Goal: Task Accomplishment & Management: Manage account settings

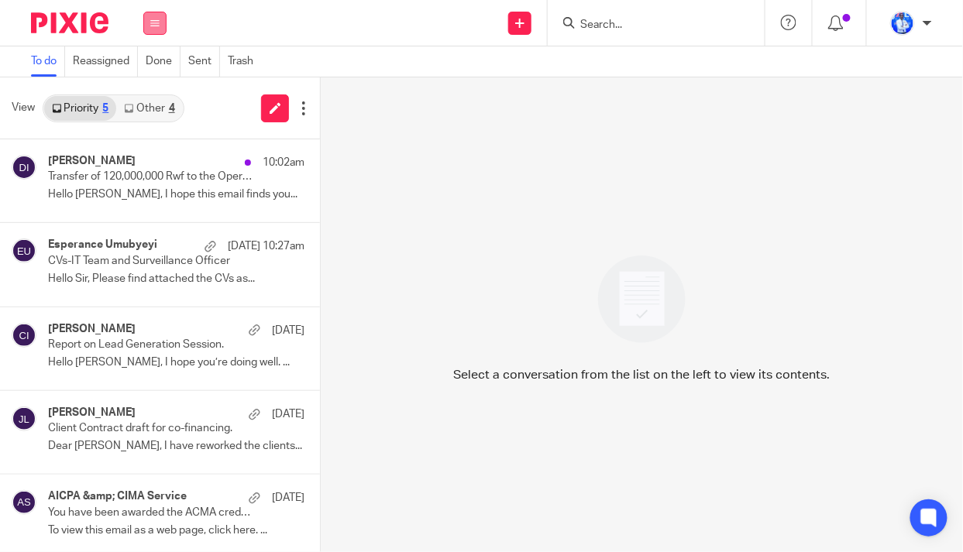
click at [160, 18] on button at bounding box center [154, 23] width 23 height 23
click at [153, 71] on link "Work" at bounding box center [146, 72] width 25 height 11
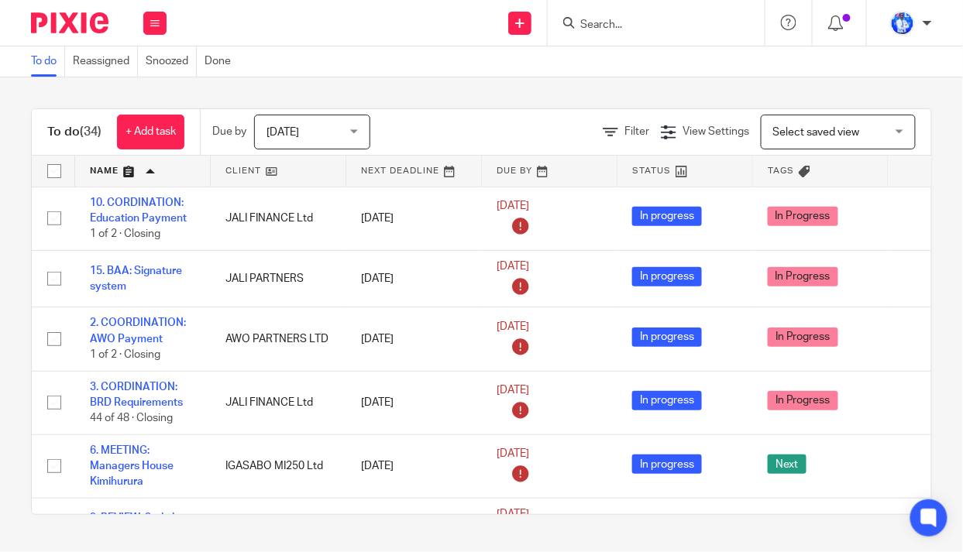
drag, startPoint x: 0, startPoint y: 0, endPoint x: 0, endPoint y: 215, distance: 215.4
click at [0, 215] on div "To do (34) + Add task Due by Today Today Today Tomorrow This week Next week Thi…" at bounding box center [481, 311] width 963 height 469
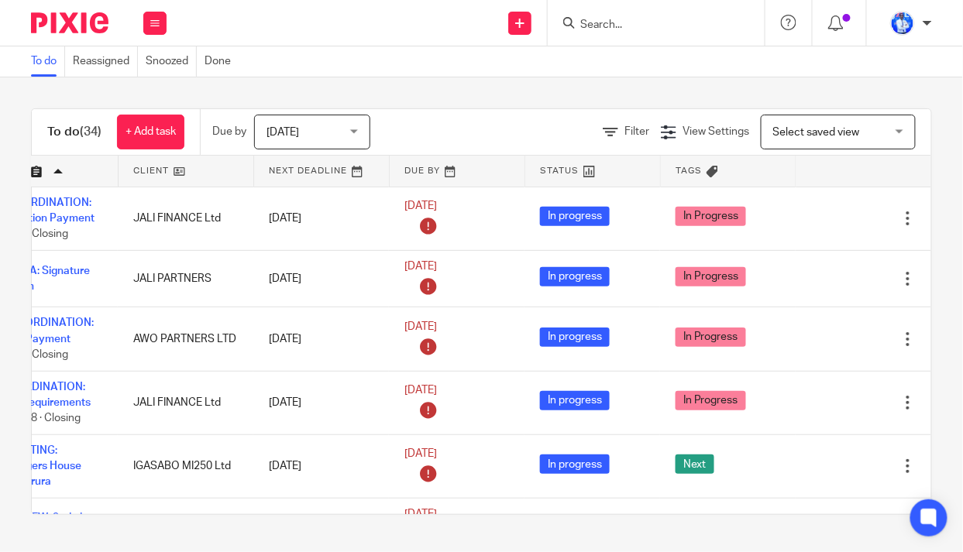
scroll to position [0, 123]
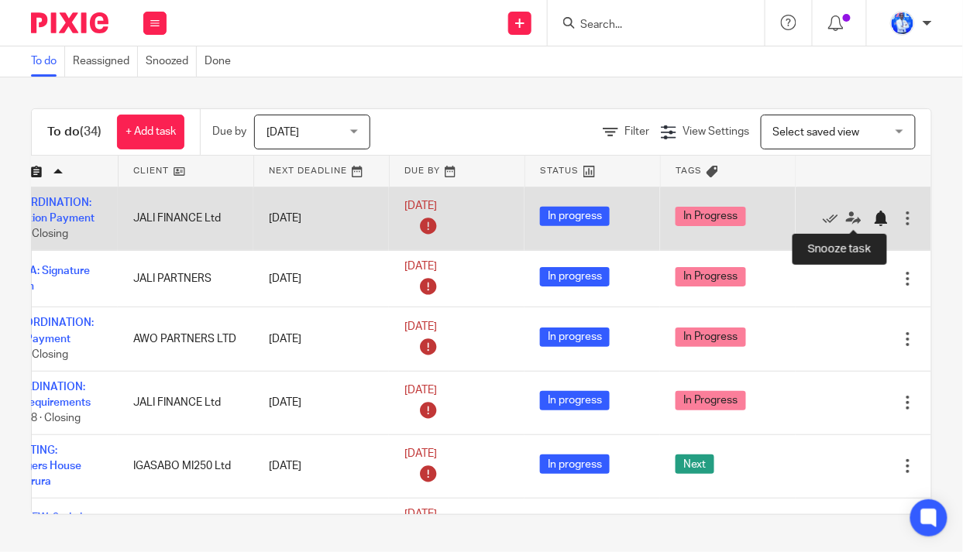
click at [873, 215] on div at bounding box center [880, 218] width 15 height 15
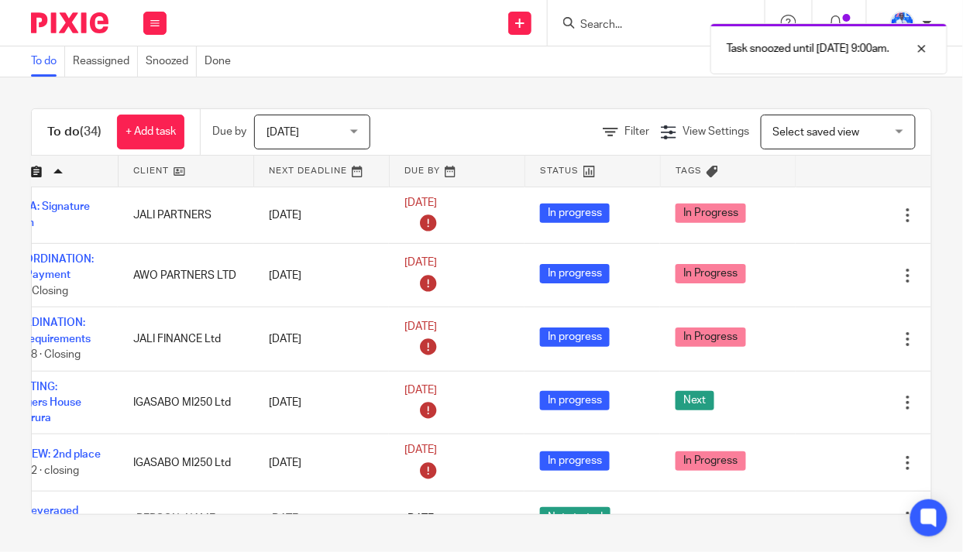
click at [421, 89] on div "To do (34) + Add task Due by Today Today Today Tomorrow This week Next week Thi…" at bounding box center [481, 311] width 963 height 469
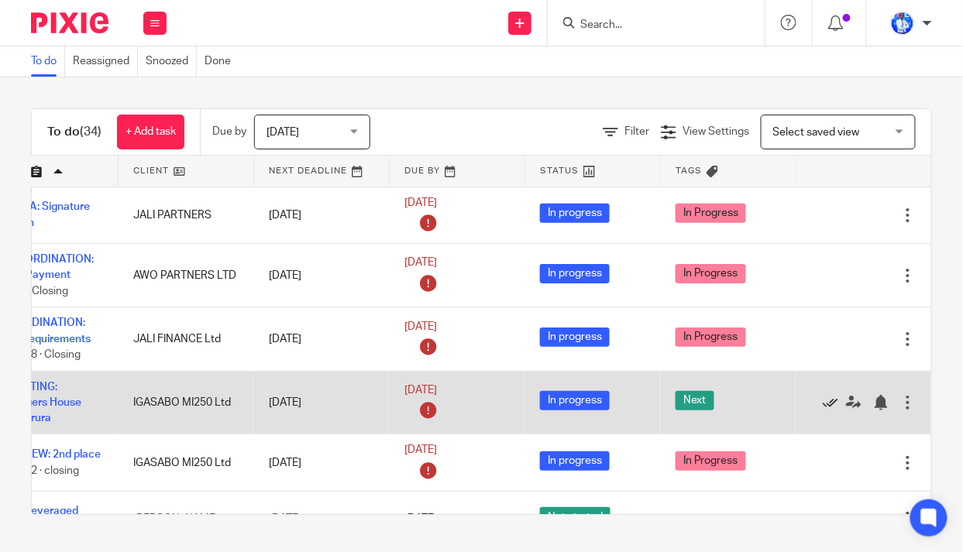
click at [823, 403] on icon at bounding box center [830, 402] width 15 height 15
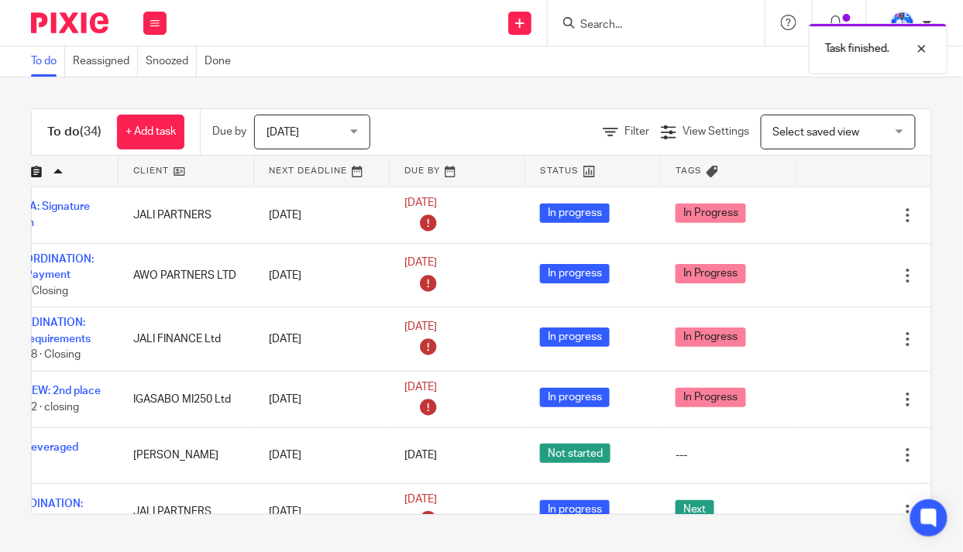
scroll to position [0, 0]
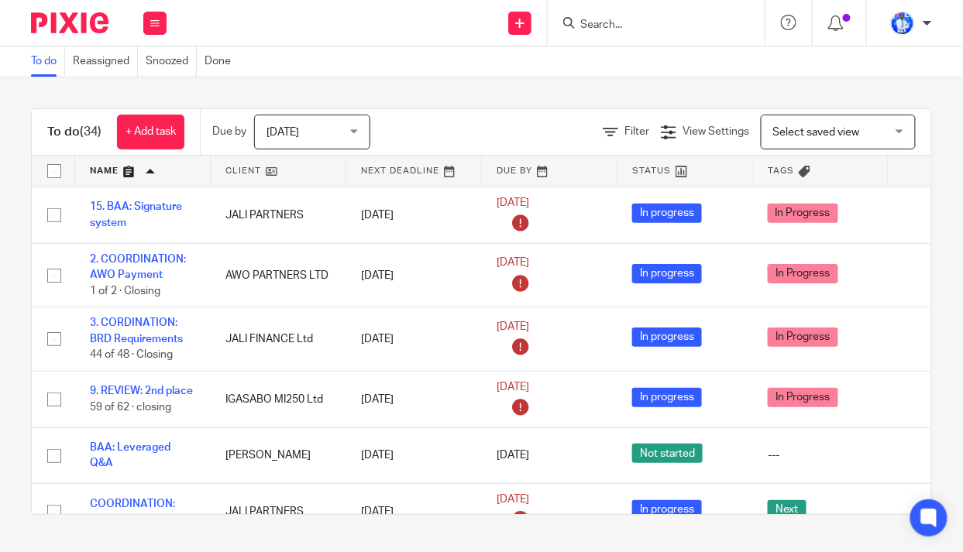
drag, startPoint x: 124, startPoint y: 337, endPoint x: 1, endPoint y: 329, distance: 123.4
click at [1, 329] on div "To do (34) + Add task Due by Today Today Today Tomorrow This week Next week Thi…" at bounding box center [481, 311] width 963 height 469
drag, startPoint x: 143, startPoint y: 335, endPoint x: 0, endPoint y: 404, distance: 158.7
click at [0, 406] on div "To do (34) + Add task Due by Today Today Today Tomorrow This week Next week Thi…" at bounding box center [481, 311] width 963 height 469
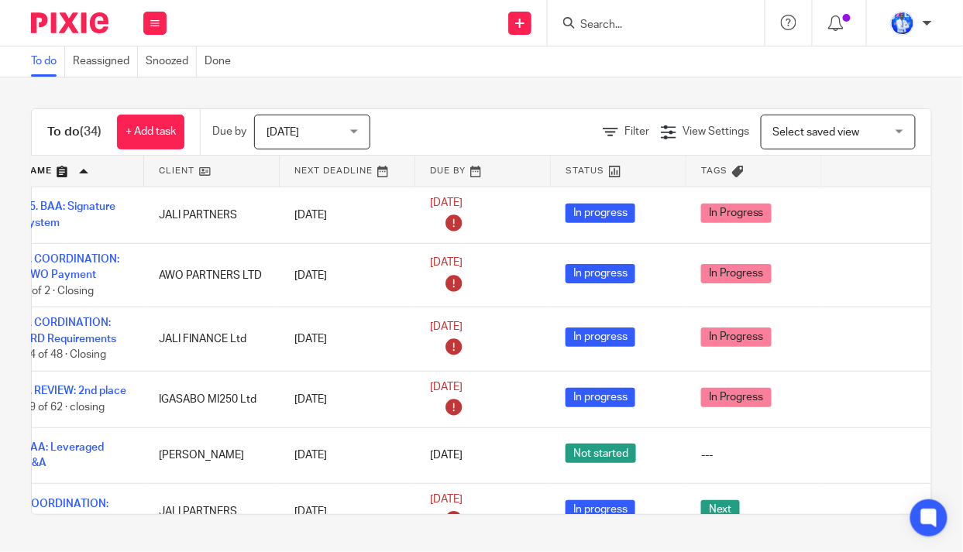
scroll to position [0, 123]
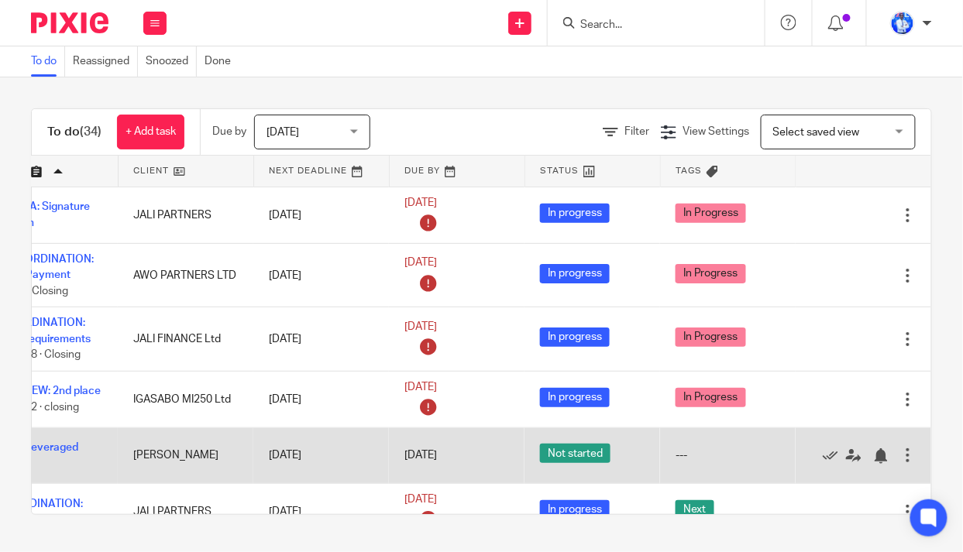
click at [900, 461] on div at bounding box center [907, 455] width 15 height 15
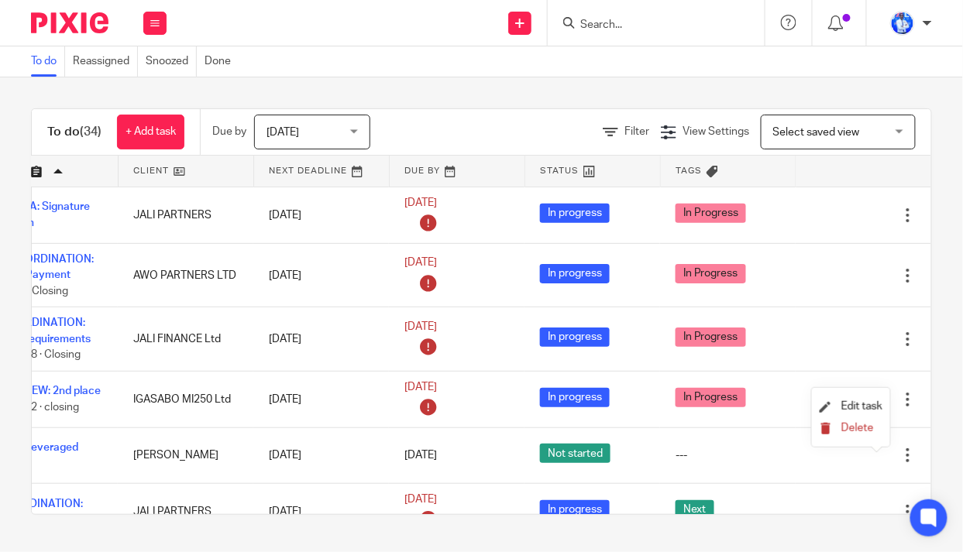
click at [862, 425] on span "Delete" at bounding box center [857, 428] width 33 height 11
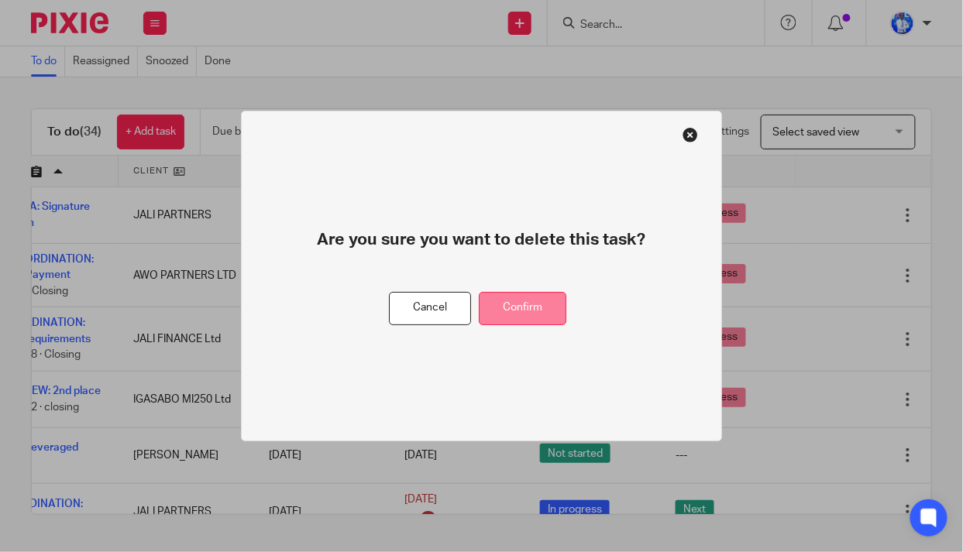
click at [525, 309] on button "Confirm" at bounding box center [523, 308] width 88 height 33
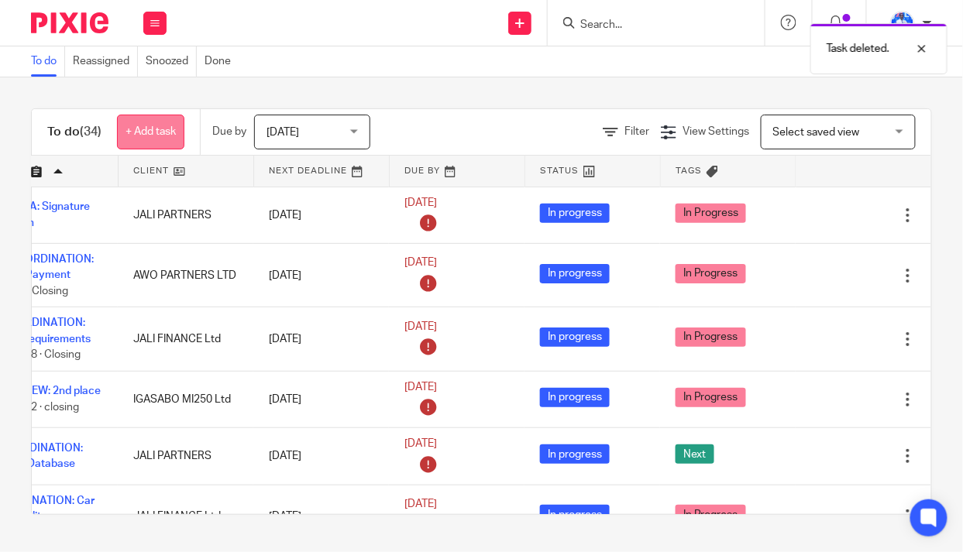
click at [163, 132] on link "+ Add task" at bounding box center [150, 132] width 67 height 35
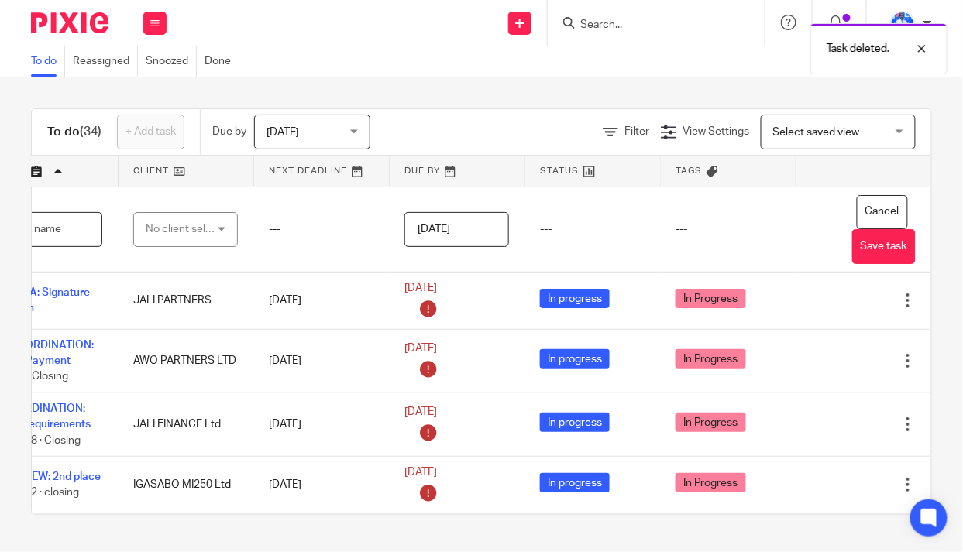
scroll to position [0, 58]
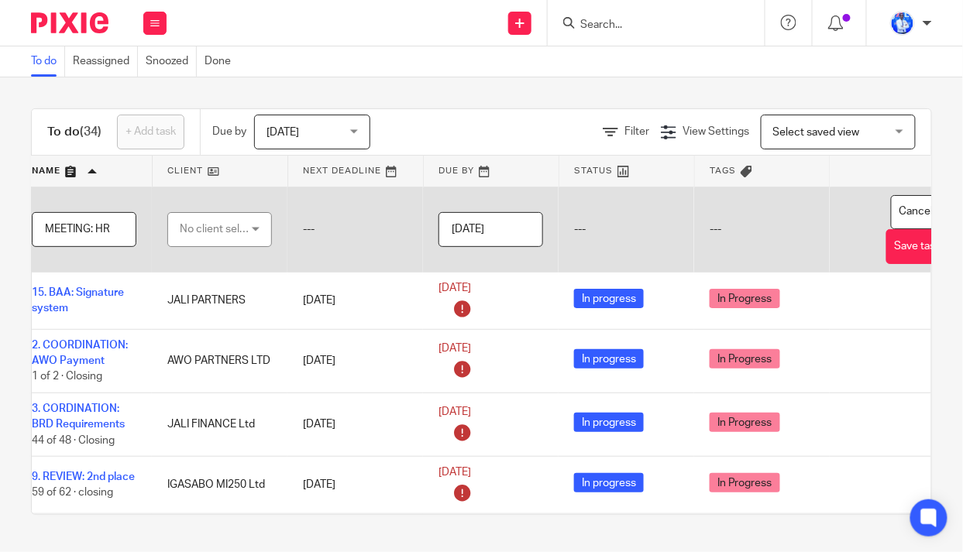
type input "MEETING: HR"
click at [210, 224] on div "No client selected" at bounding box center [216, 229] width 73 height 33
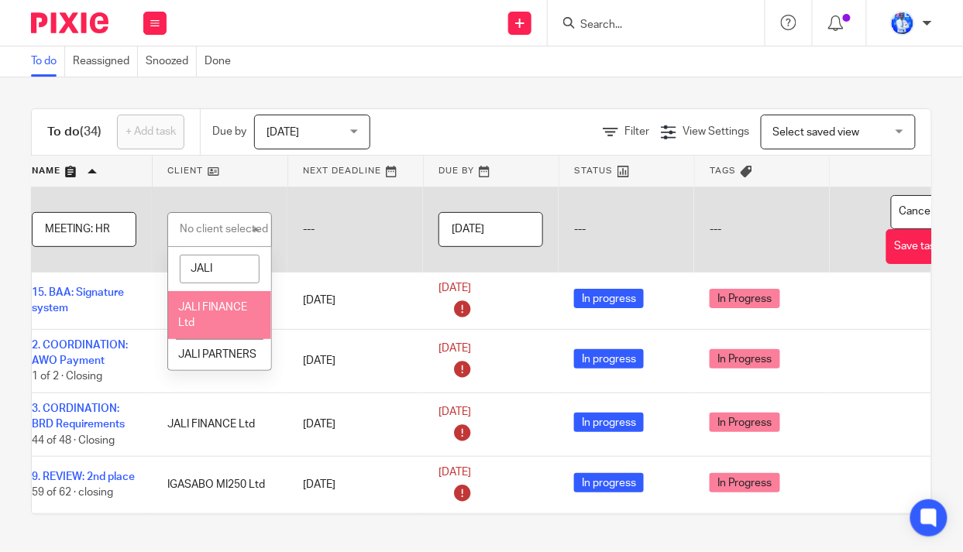
type input "JALI"
click at [213, 308] on span "JALI FINANCE Ltd" at bounding box center [212, 315] width 69 height 27
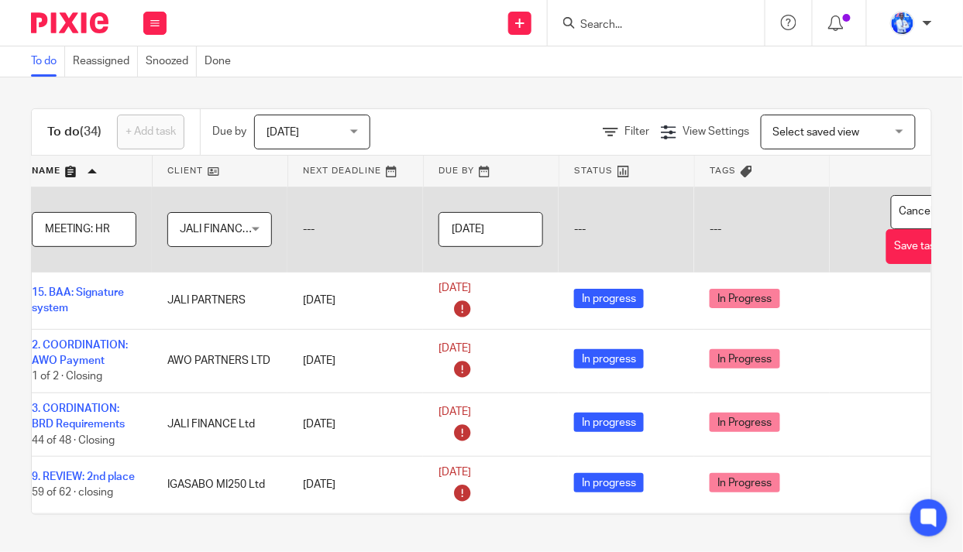
scroll to position [0, 123]
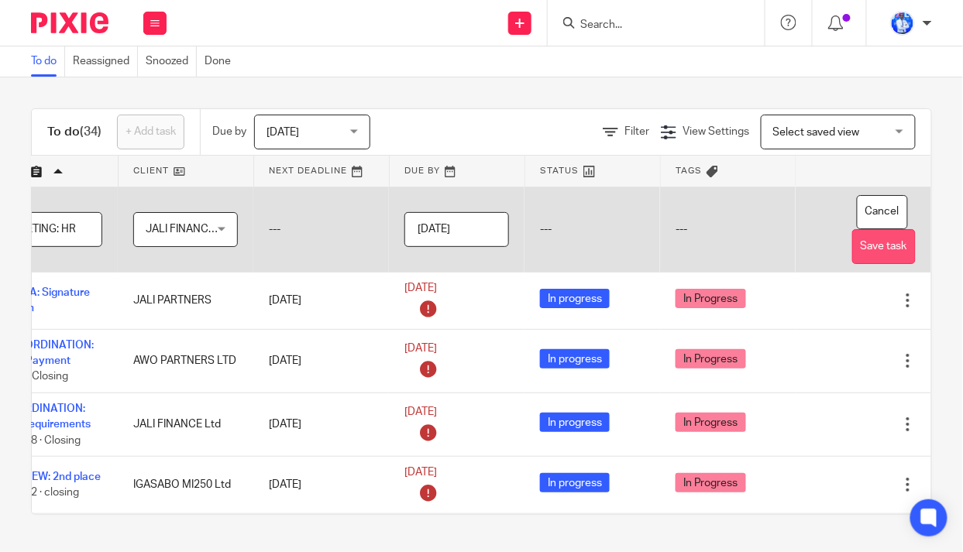
click at [858, 249] on button "Save task" at bounding box center [884, 246] width 64 height 35
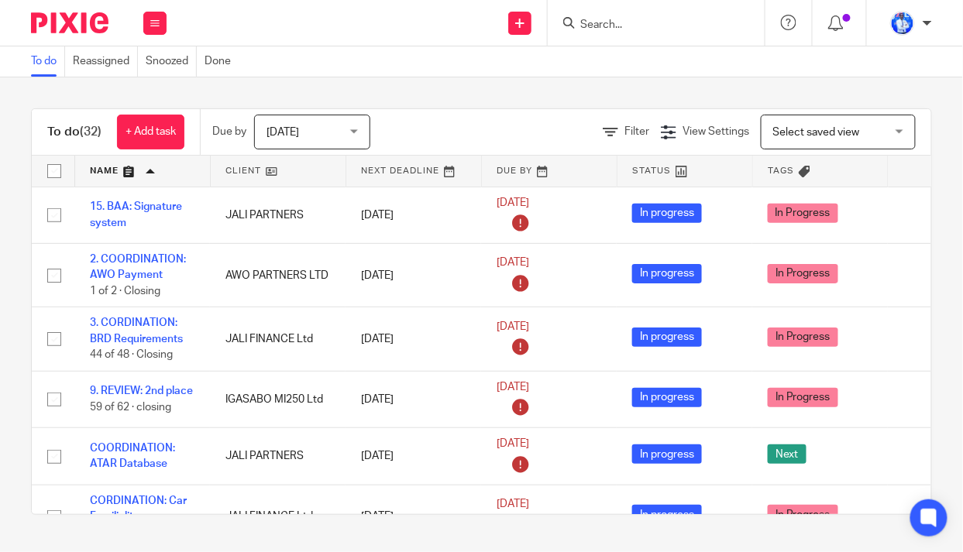
drag, startPoint x: 140, startPoint y: 275, endPoint x: 0, endPoint y: 296, distance: 141.8
click at [0, 296] on div "To do (32) + Add task Due by Today Today Today Tomorrow This week Next week Thi…" at bounding box center [481, 311] width 963 height 469
drag, startPoint x: 151, startPoint y: 335, endPoint x: 0, endPoint y: 349, distance: 151.7
click at [0, 349] on div "To do (32) + Add task Due by Today Today Today Tomorrow This week Next week Thi…" at bounding box center [481, 311] width 963 height 469
click at [161, 126] on link "+ Add task" at bounding box center [150, 132] width 67 height 35
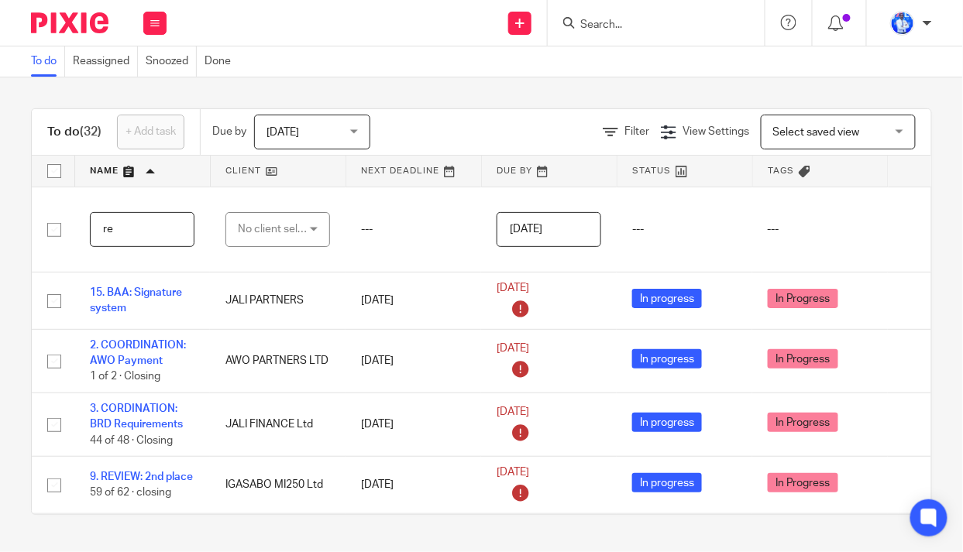
type input "r"
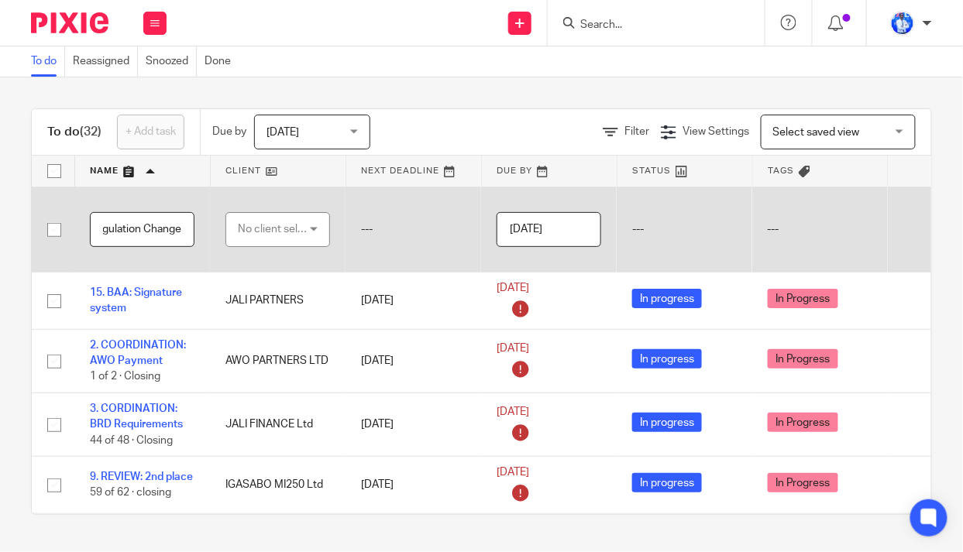
type input "REVIEW: Regulation Change"
click at [285, 225] on div "No client selected" at bounding box center [274, 229] width 73 height 33
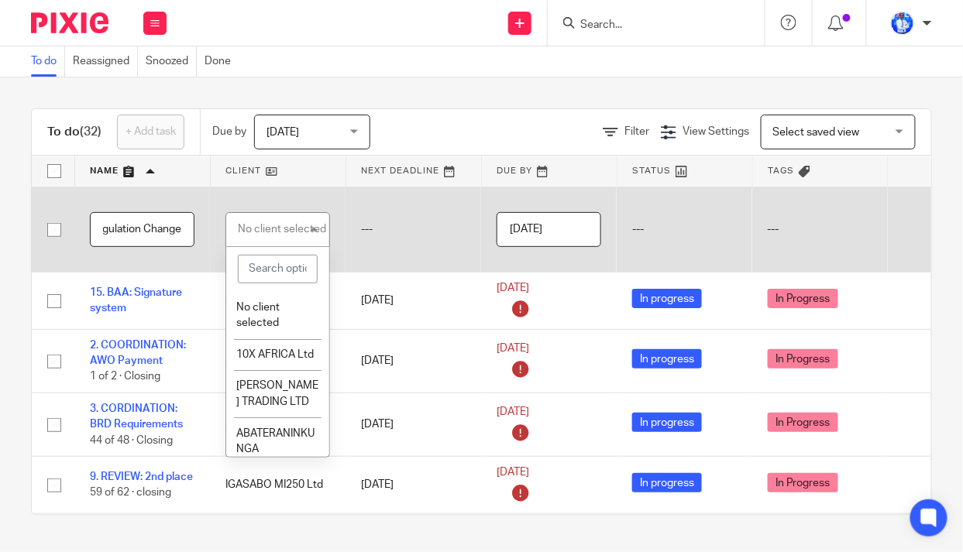
scroll to position [0, 0]
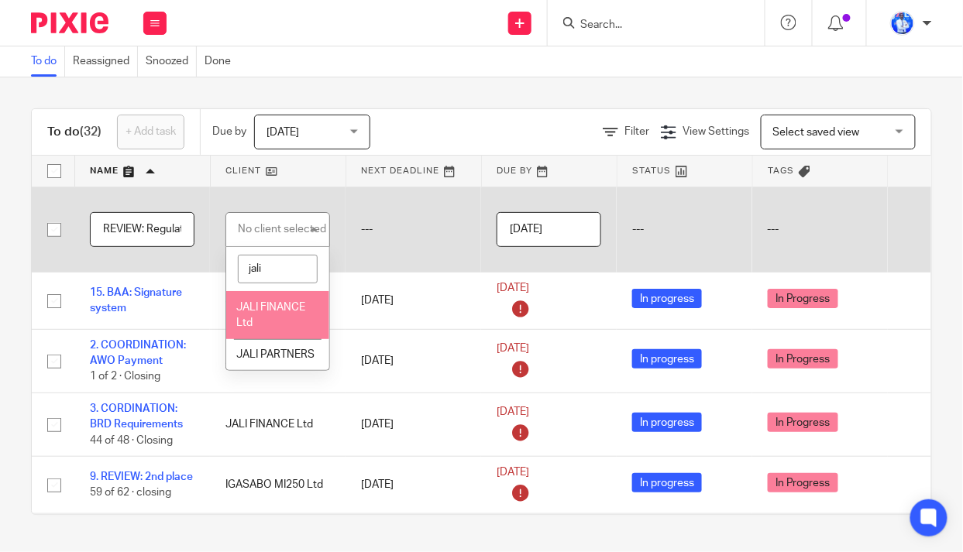
type input "jali"
click at [269, 308] on span "JALI FINANCE Ltd" at bounding box center [270, 315] width 69 height 27
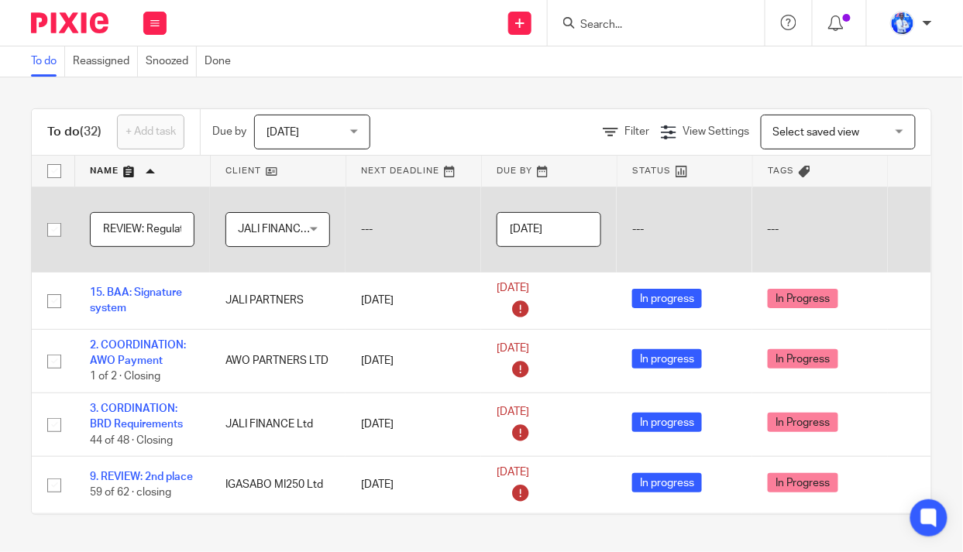
scroll to position [0, 123]
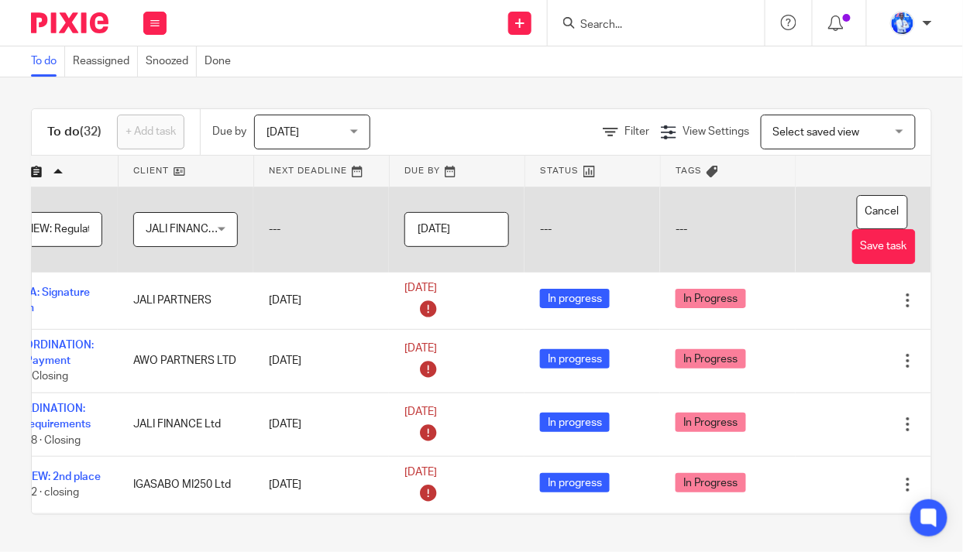
click at [158, 224] on span "JALI FINANCE Ltd" at bounding box center [190, 229] width 88 height 11
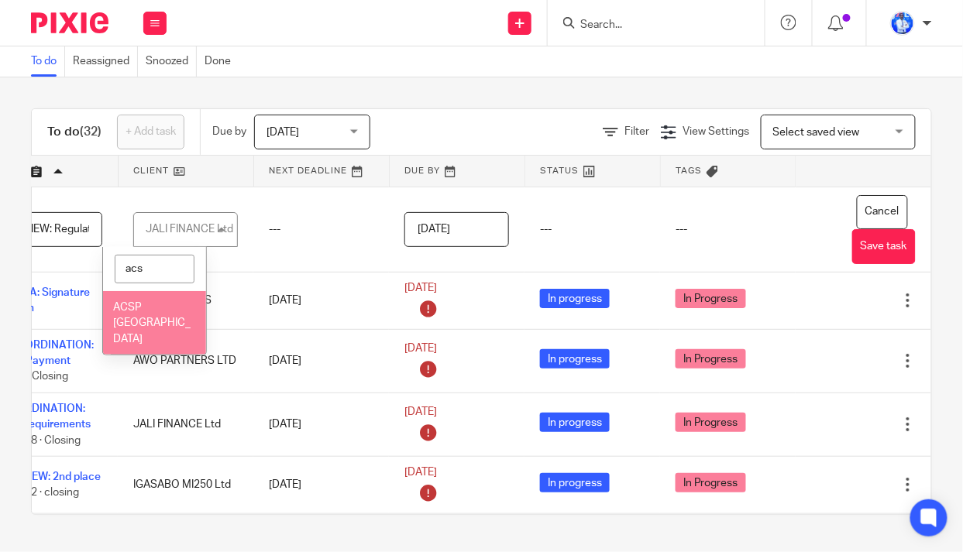
type input "acs"
click at [149, 311] on span "ACSP [GEOGRAPHIC_DATA]" at bounding box center [151, 323] width 77 height 43
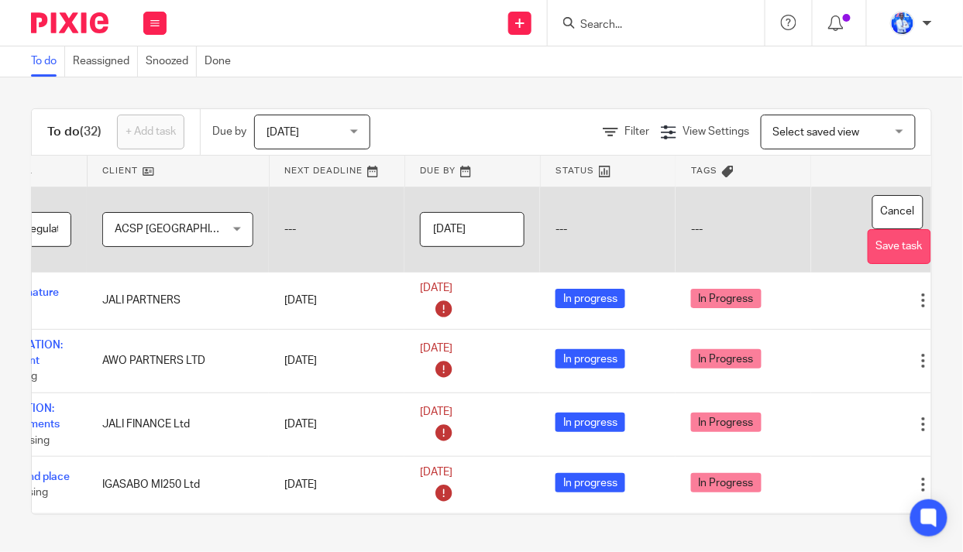
click at [868, 251] on button "Save task" at bounding box center [900, 246] width 64 height 35
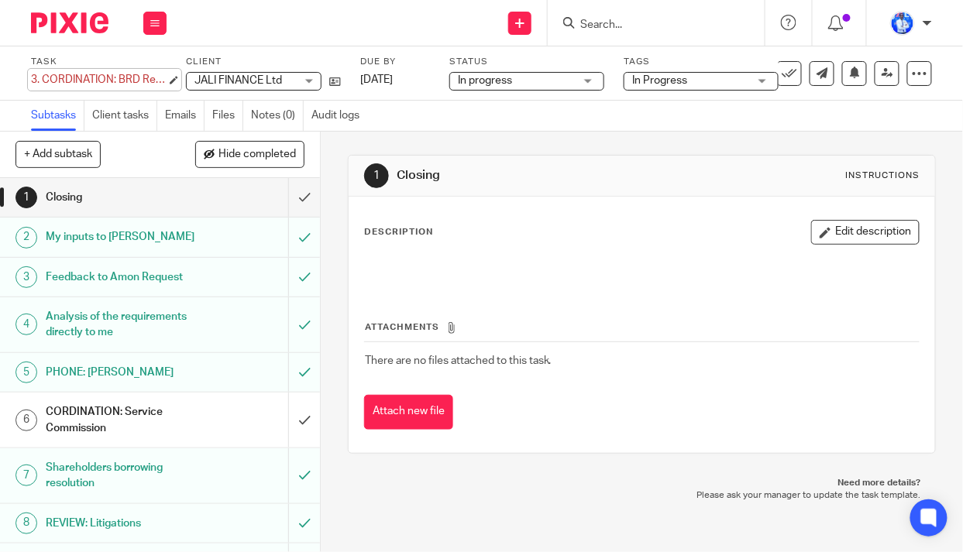
click at [38, 78] on div "3. CORDINATION: BRD Requirements Save 3. CORDINATION: BRD Requirements" at bounding box center [99, 79] width 136 height 15
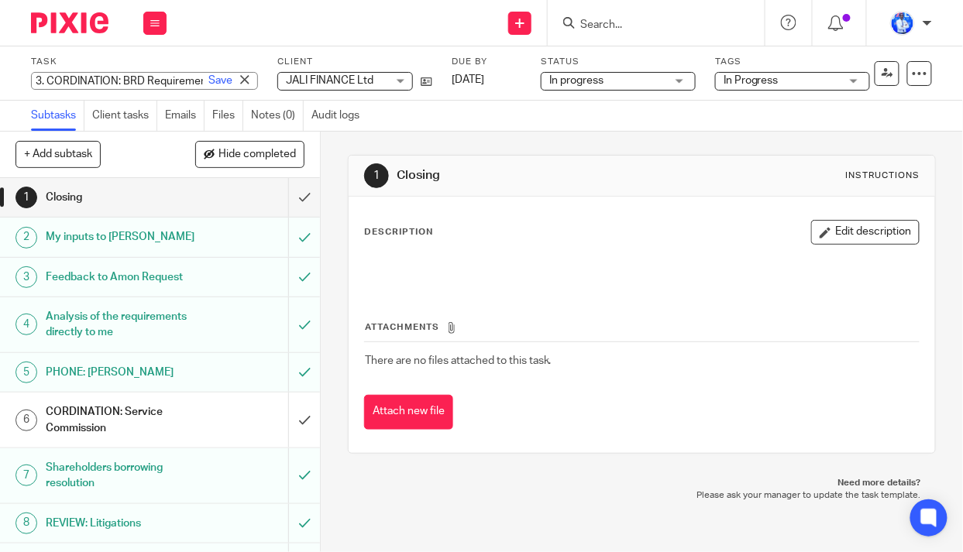
click at [42, 80] on input "3. CORDINATION: BRD Requirements" at bounding box center [144, 81] width 227 height 18
type input "4. CORDINATION: BRD Requirements"
click at [208, 84] on link "Save" at bounding box center [220, 80] width 24 height 15
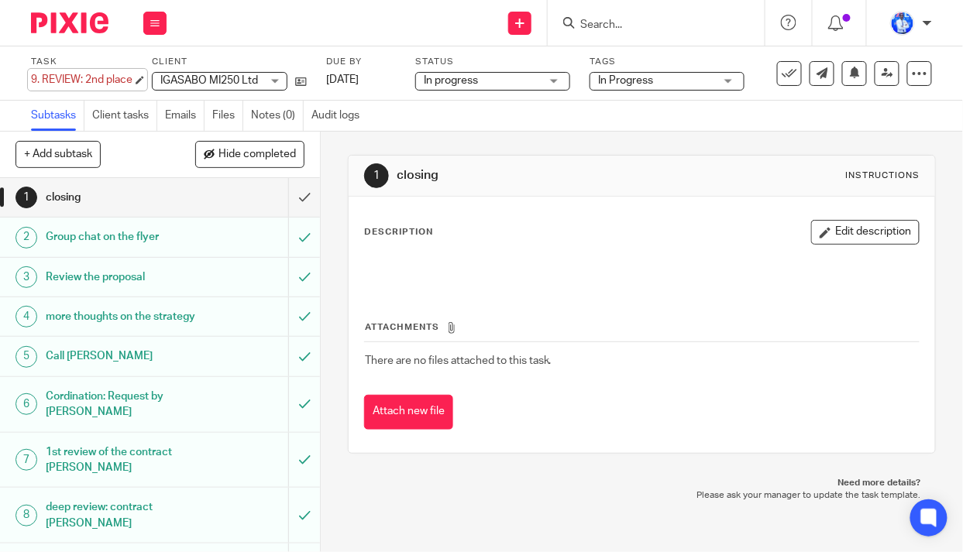
click at [37, 84] on div "9. REVIEW: 2nd place Save 9. REVIEW: 2nd place" at bounding box center [82, 79] width 102 height 15
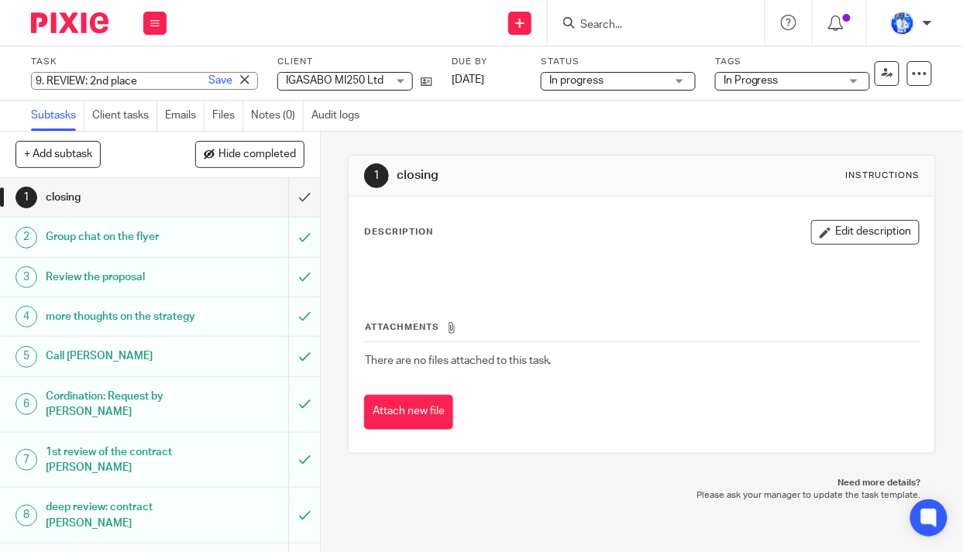
click at [41, 81] on input "9. REVIEW: 2nd place" at bounding box center [144, 81] width 227 height 18
type input "5. REVIEW: 2nd place"
click at [208, 77] on link "Save" at bounding box center [220, 80] width 24 height 15
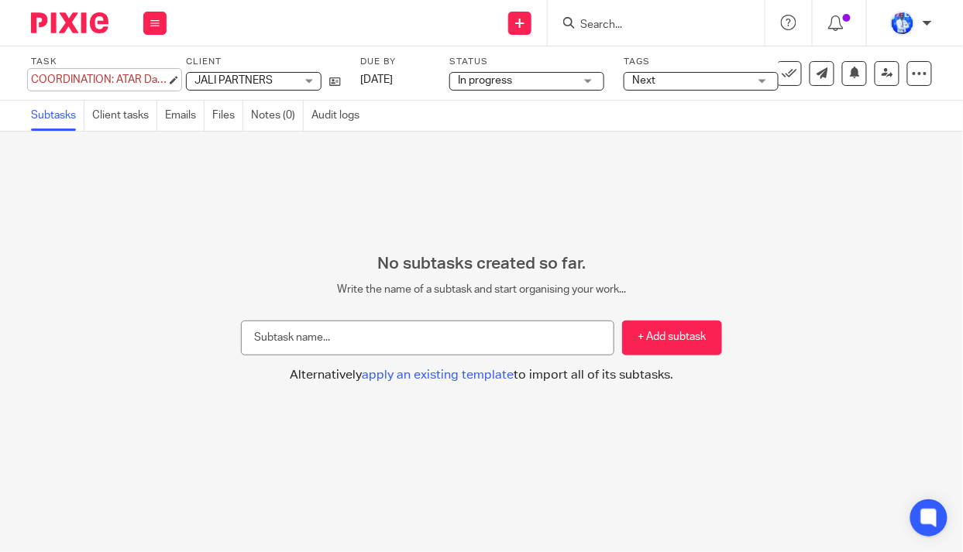
click at [32, 75] on div "COORDINATION: ATAR Database Save COORDINATION: ATAR Database" at bounding box center [99, 79] width 136 height 15
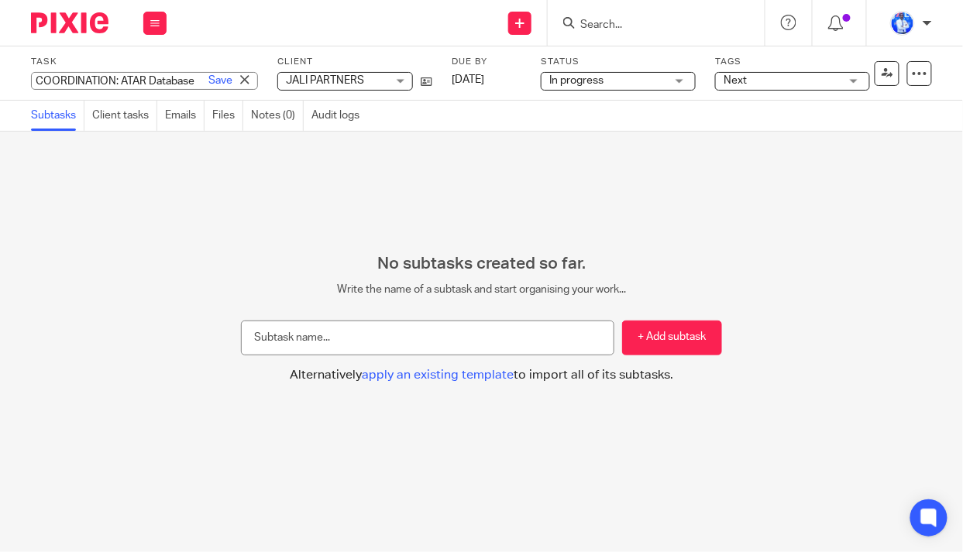
click at [36, 82] on input "COORDINATION: ATAR Database" at bounding box center [144, 81] width 227 height 18
type input "6. COORDINATION: ATAR Database"
click at [208, 81] on link "Save" at bounding box center [220, 80] width 24 height 15
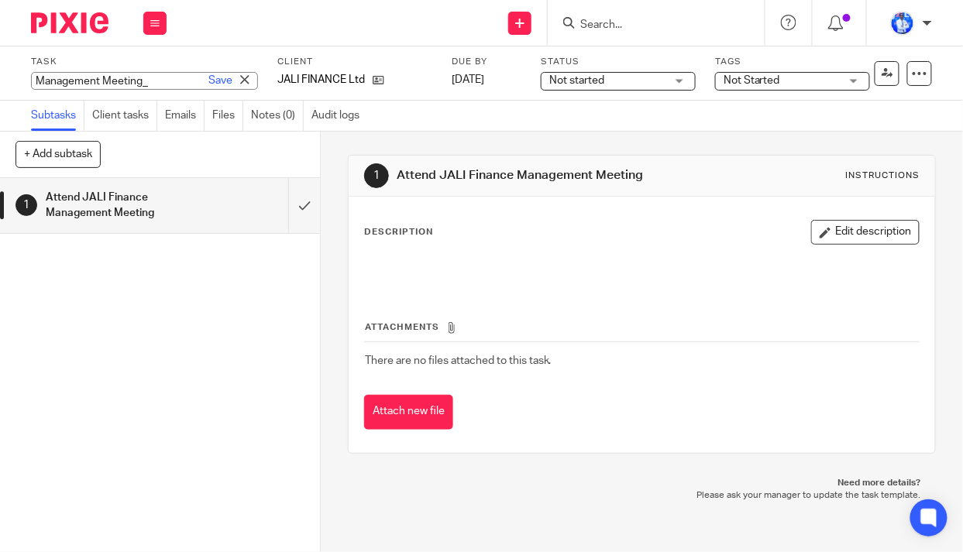
click at [29, 81] on div "Task Management Meeting_ Save Management Meeting_ 0 /1 Client JALI FINANCE Ltd …" at bounding box center [481, 73] width 963 height 54
click at [33, 77] on input "Management Meeting_" at bounding box center [144, 81] width 227 height 18
type input "9. Management Meeting_"
click at [208, 81] on link "Save" at bounding box center [220, 80] width 24 height 15
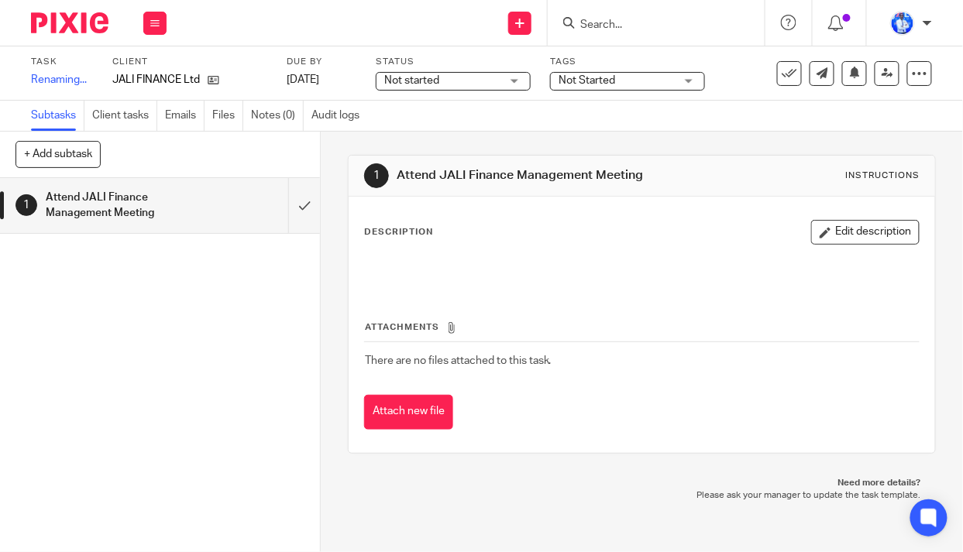
click at [484, 78] on span "Not started" at bounding box center [442, 81] width 116 height 16
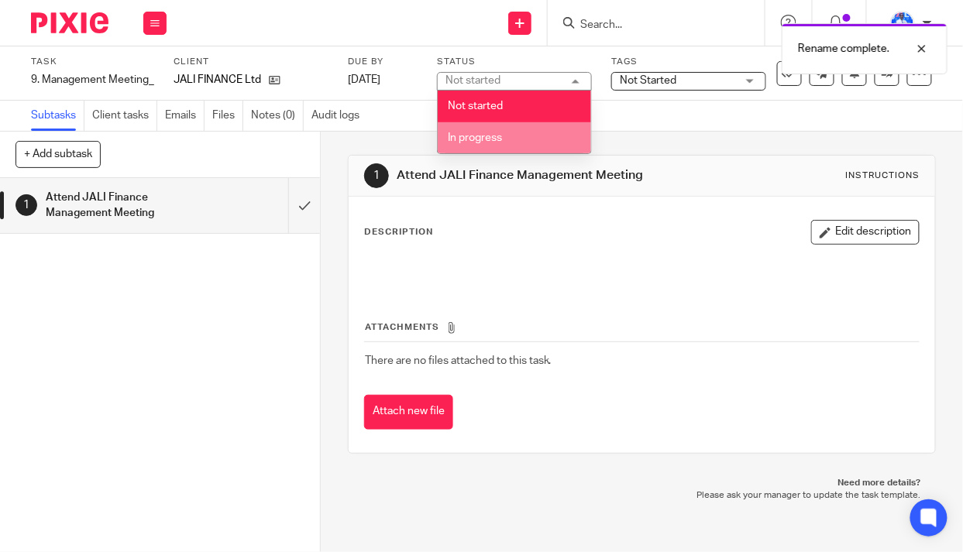
click at [485, 137] on span "In progress" at bounding box center [475, 137] width 54 height 11
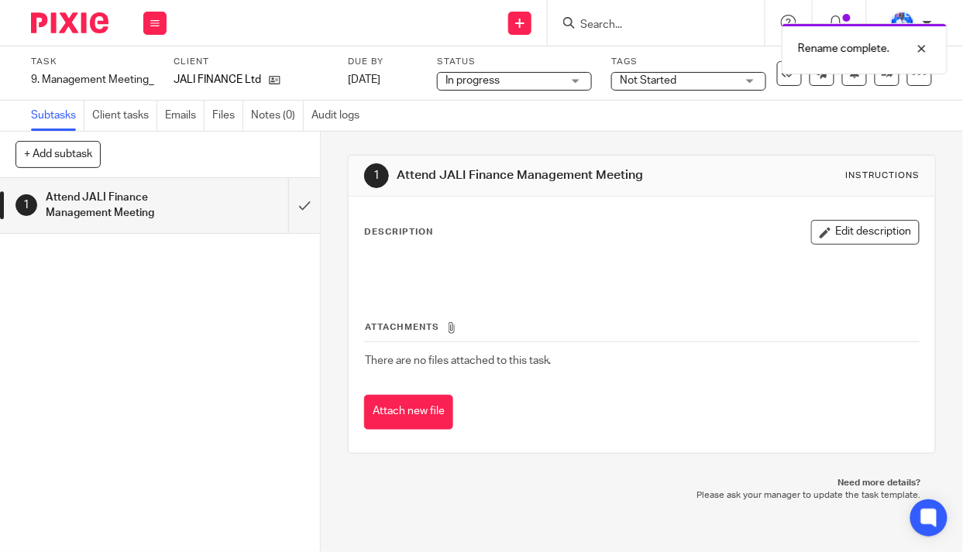
click at [654, 81] on span "Not Started" at bounding box center [648, 80] width 57 height 11
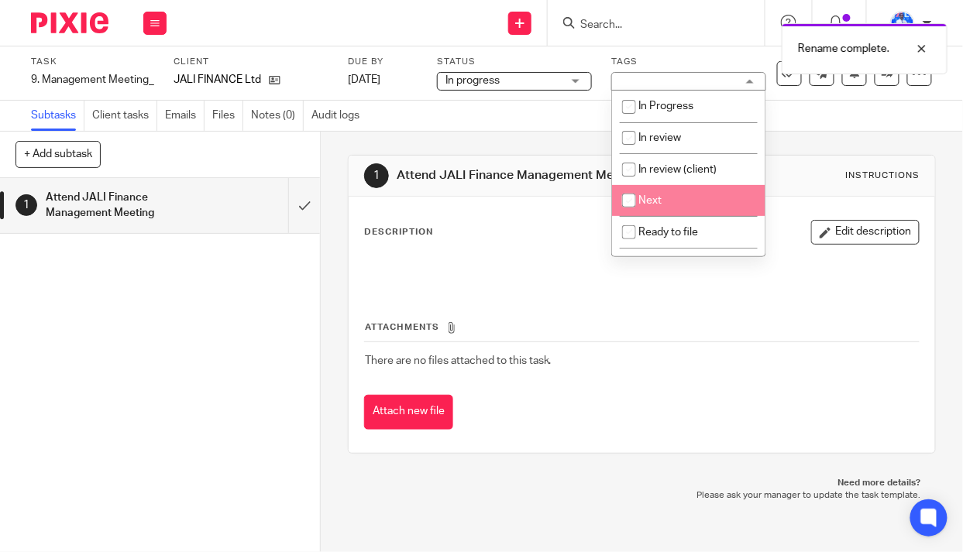
click at [654, 195] on span "Next" at bounding box center [649, 200] width 23 height 11
checkbox input "true"
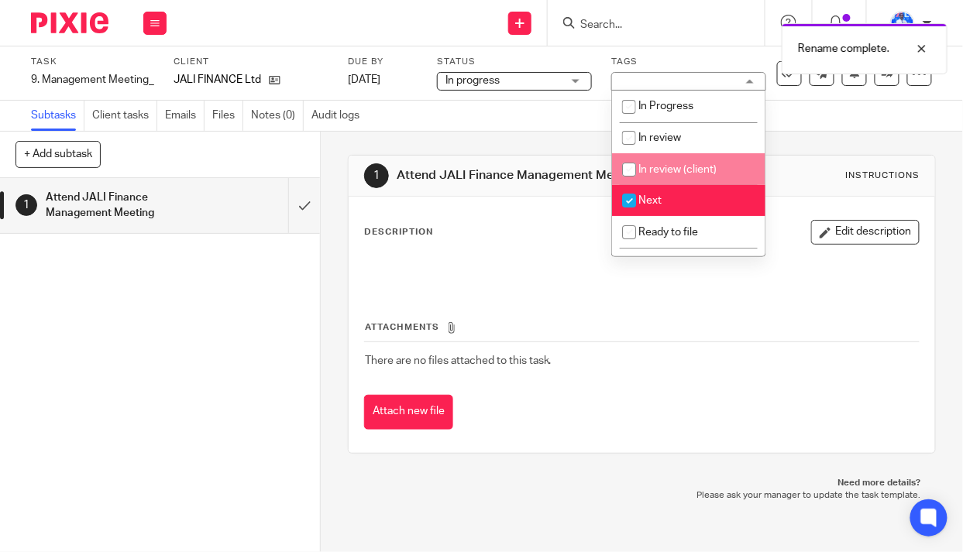
click at [527, 126] on div "Subtasks Client tasks Emails Files Notes (0) Audit logs" at bounding box center [481, 116] width 963 height 31
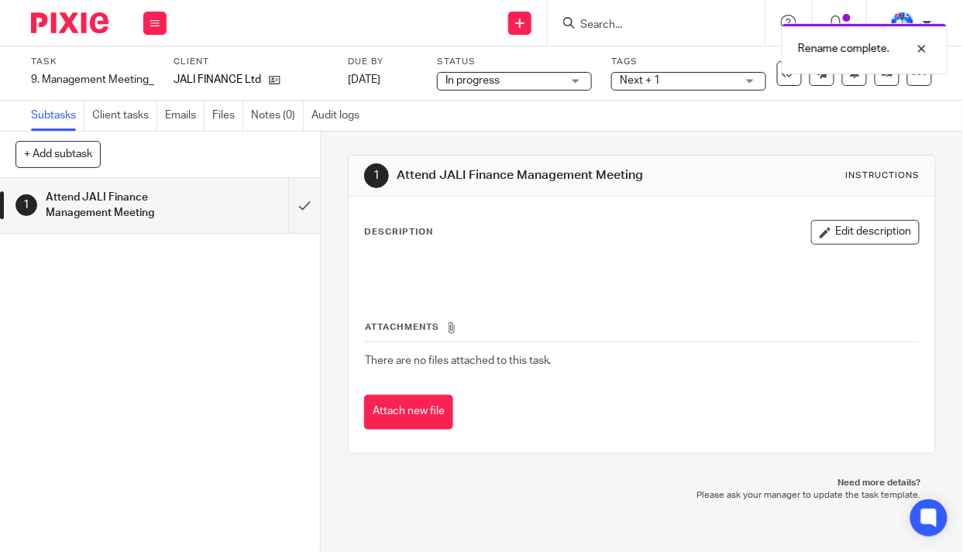
click at [704, 77] on span "Next + 1" at bounding box center [678, 81] width 116 height 16
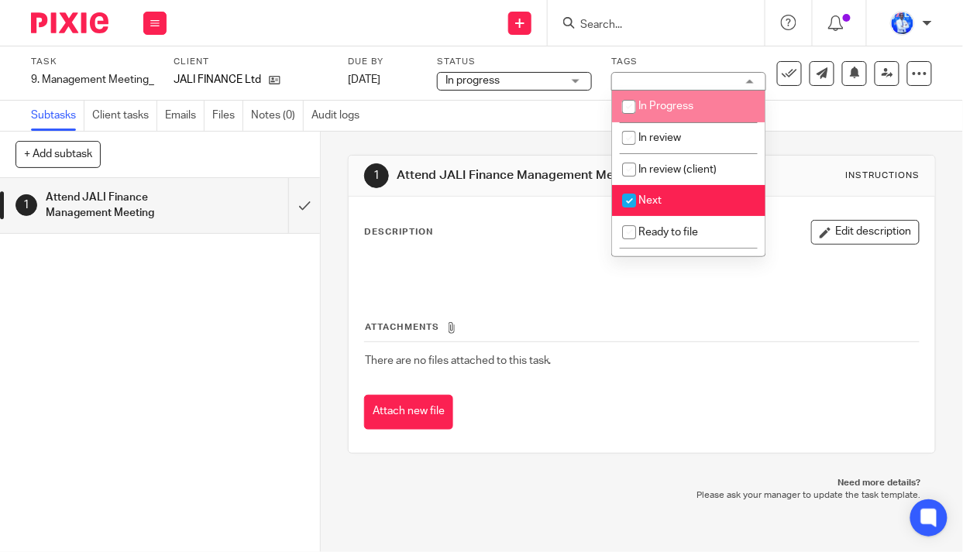
click at [680, 100] on li "In Progress" at bounding box center [688, 107] width 153 height 32
checkbox input "true"
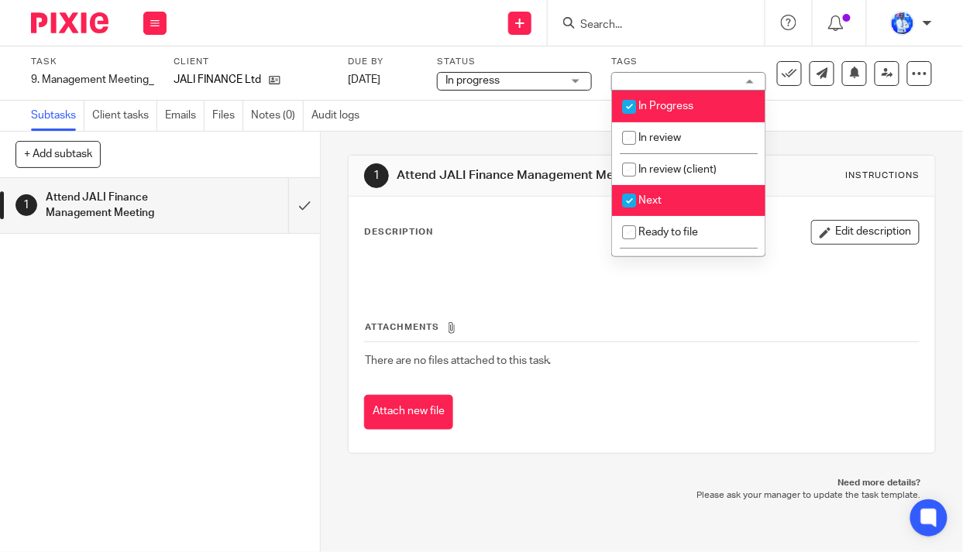
click at [680, 198] on li "Next" at bounding box center [688, 201] width 153 height 32
checkbox input "false"
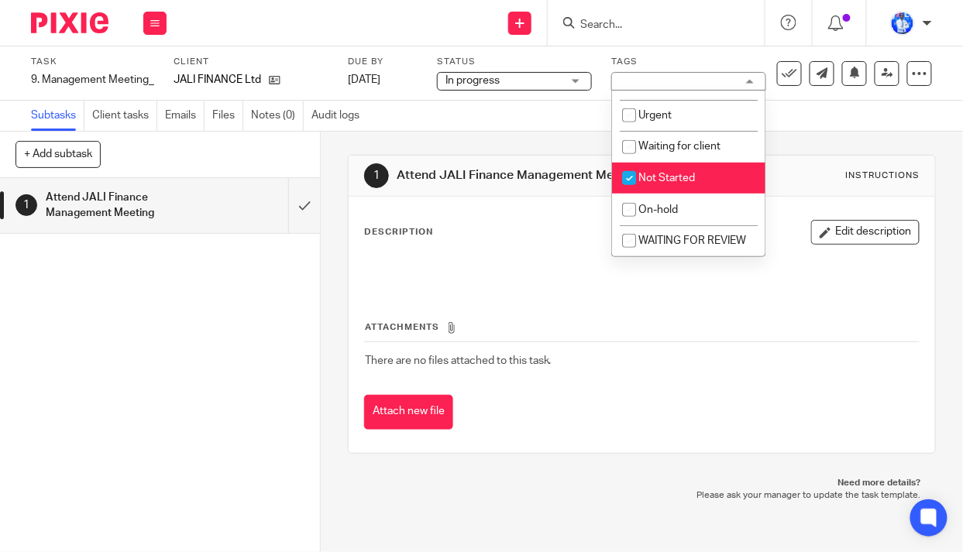
scroll to position [196, 0]
click at [666, 173] on span "Not Started" at bounding box center [666, 178] width 57 height 11
checkbox input "false"
click at [517, 135] on div "1 Attend JALI Finance Management Meeting Instructions Description Edit descript…" at bounding box center [642, 305] width 589 height 346
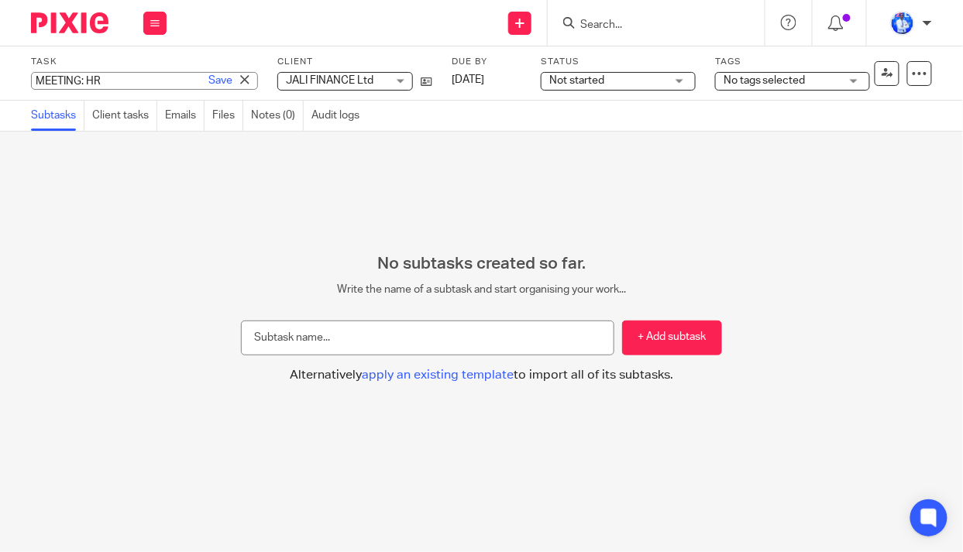
click at [29, 78] on div "Task MEETING: HR Save MEETING: HR 0 /0 Client JALI FINANCE Ltd JALI FINANCE Ltd…" at bounding box center [481, 73] width 963 height 54
click at [36, 78] on input "MEETING: HR" at bounding box center [144, 81] width 227 height 18
type input "2. MEETING: HR"
click at [208, 78] on link "Save" at bounding box center [220, 80] width 24 height 15
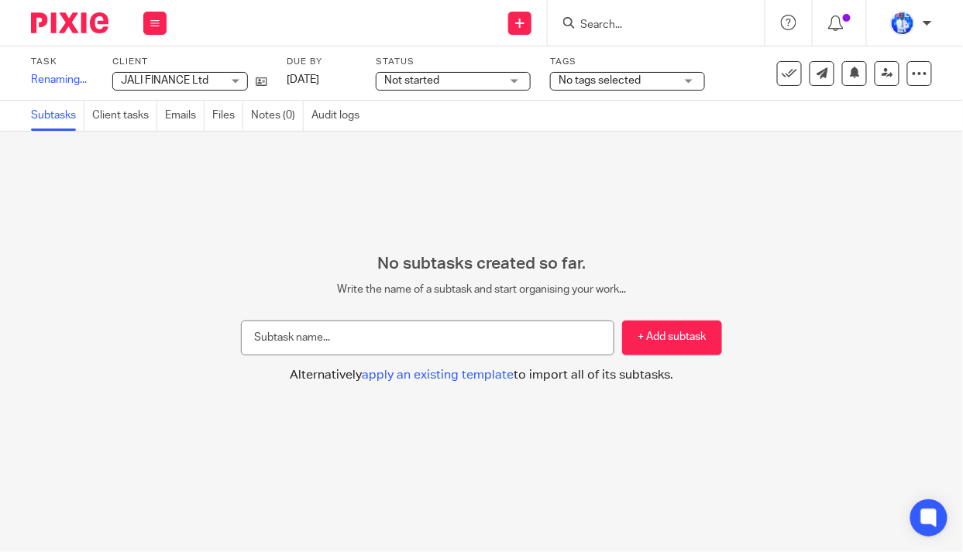
click at [449, 73] on span "Not started" at bounding box center [442, 81] width 116 height 16
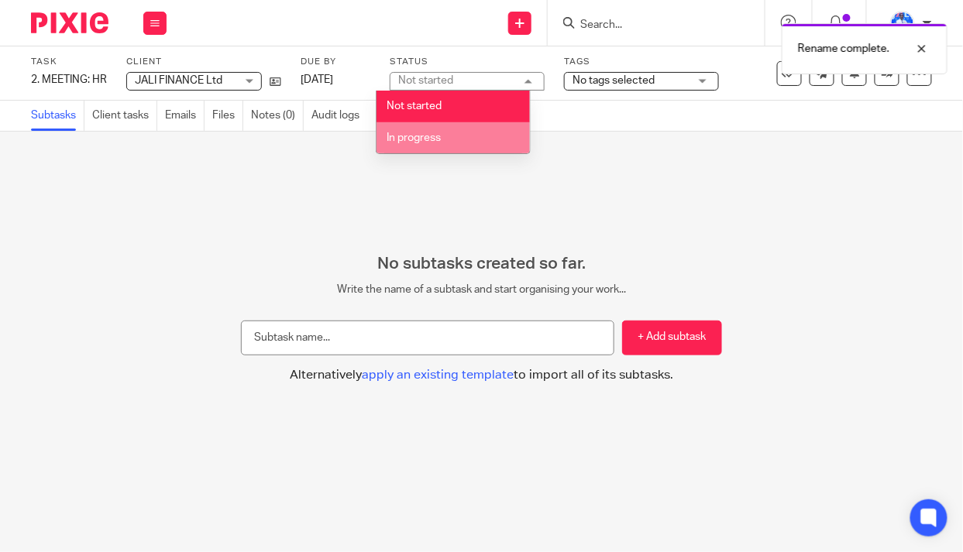
click at [452, 144] on li "In progress" at bounding box center [453, 138] width 153 height 32
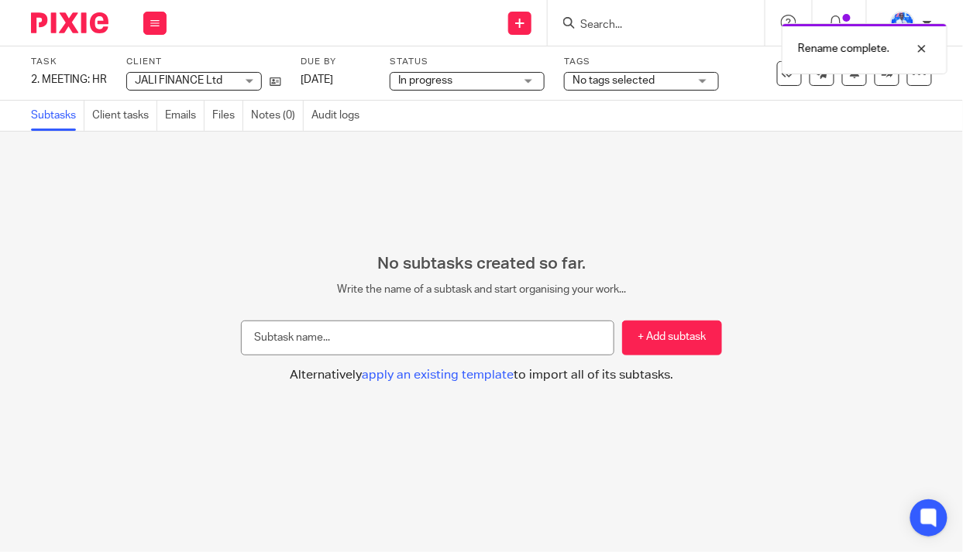
click at [643, 84] on span "No tags selected" at bounding box center [614, 80] width 82 height 11
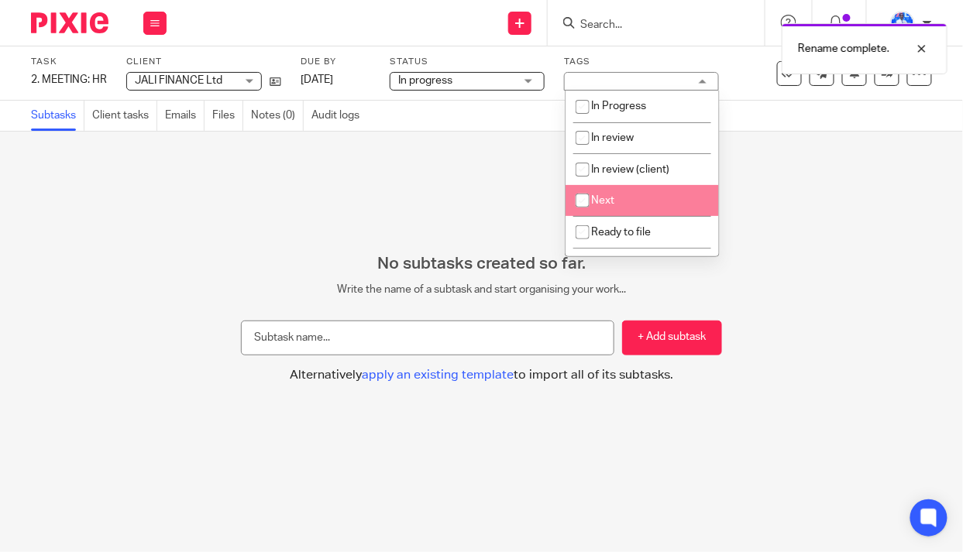
click at [626, 198] on li "Next" at bounding box center [642, 201] width 153 height 32
checkbox input "true"
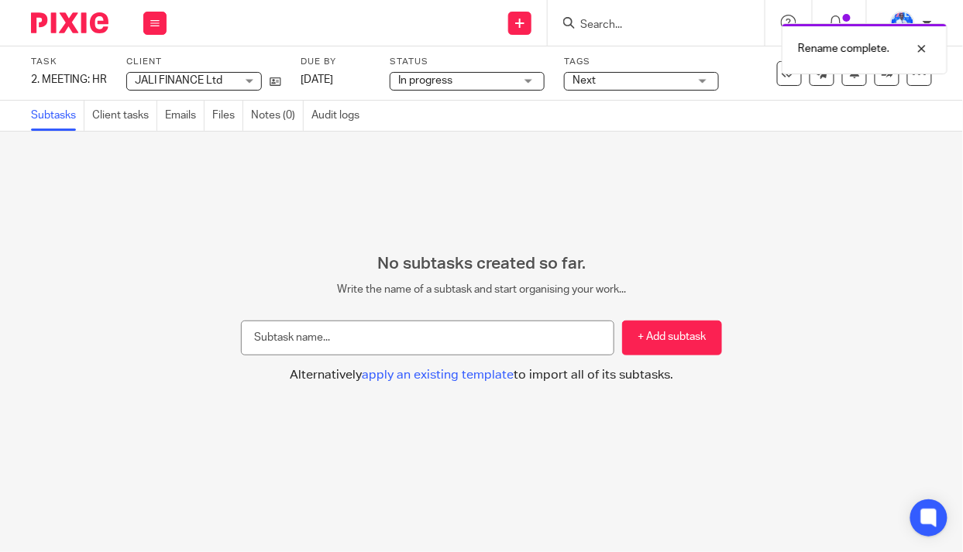
click at [357, 197] on div "No subtasks created so far. Write the name of a subtask and start organising yo…" at bounding box center [481, 342] width 963 height 421
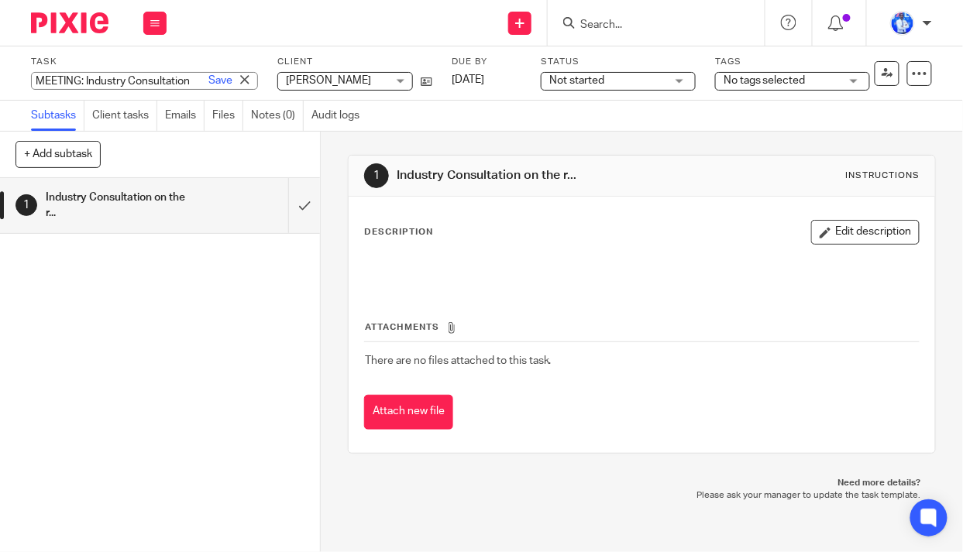
click at [35, 81] on input "MEETING: Industry Consultation" at bounding box center [144, 81] width 227 height 18
type input "1. MEETING: Industry Consultation"
click at [208, 81] on link "Save" at bounding box center [220, 80] width 24 height 15
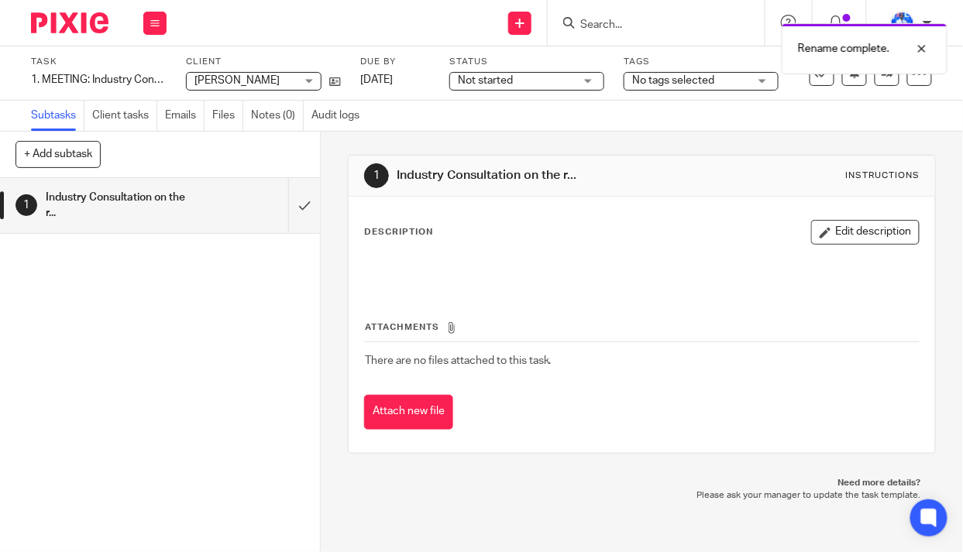
click at [218, 79] on span "[PERSON_NAME]" at bounding box center [236, 80] width 85 height 11
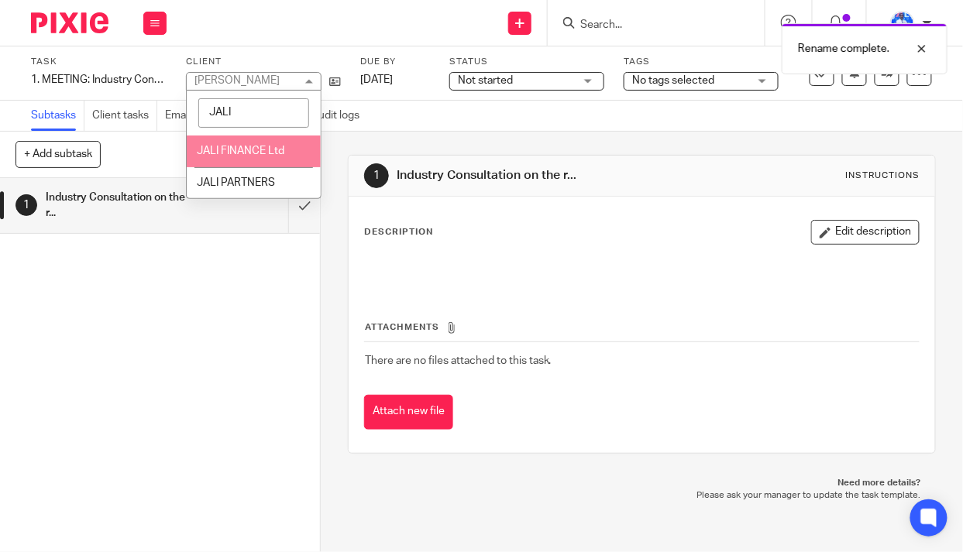
type input "JALI"
click at [250, 154] on span "JALI FINANCE Ltd" at bounding box center [241, 151] width 88 height 11
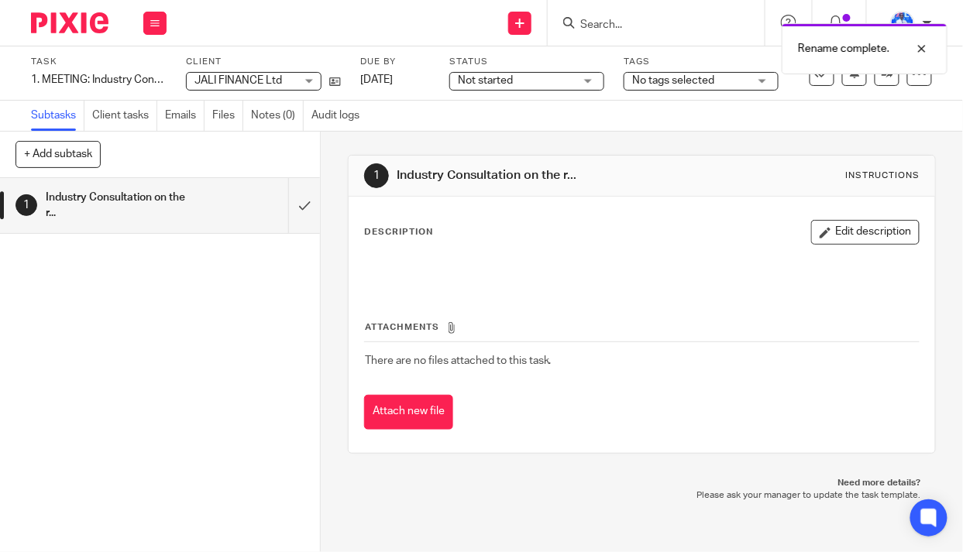
click at [533, 84] on span "Not started" at bounding box center [516, 81] width 116 height 16
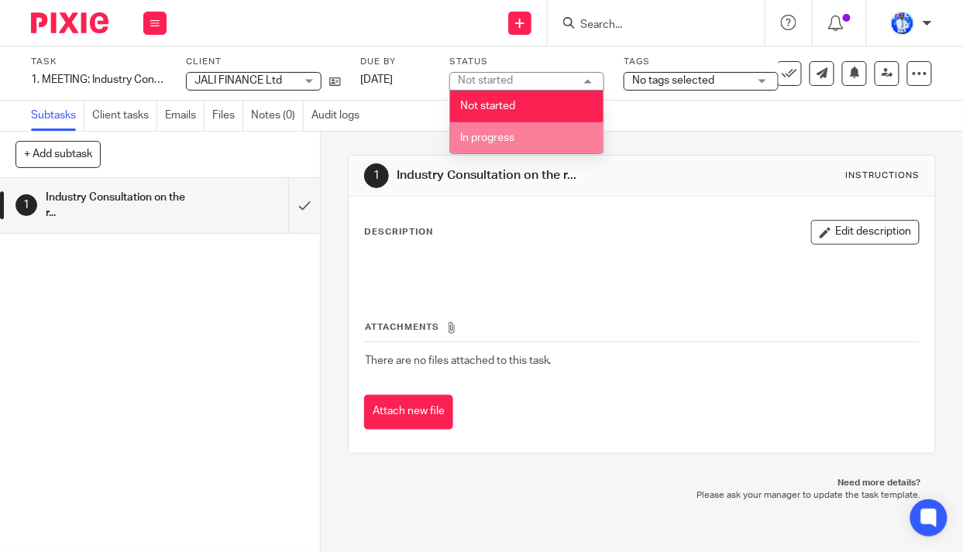
click at [521, 150] on li "In progress" at bounding box center [526, 138] width 153 height 32
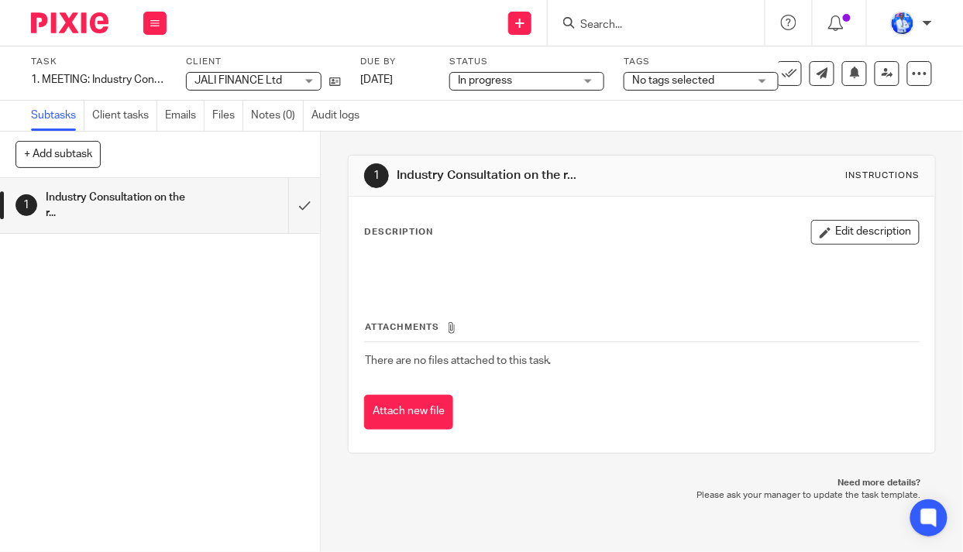
click at [663, 81] on span "No tags selected" at bounding box center [673, 80] width 82 height 11
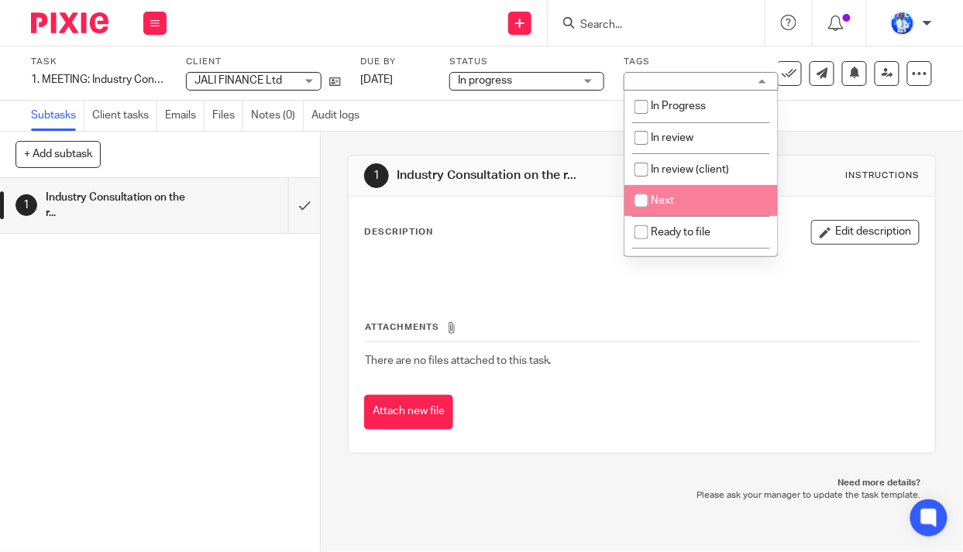
click at [658, 199] on span "Next" at bounding box center [662, 200] width 23 height 11
checkbox input "true"
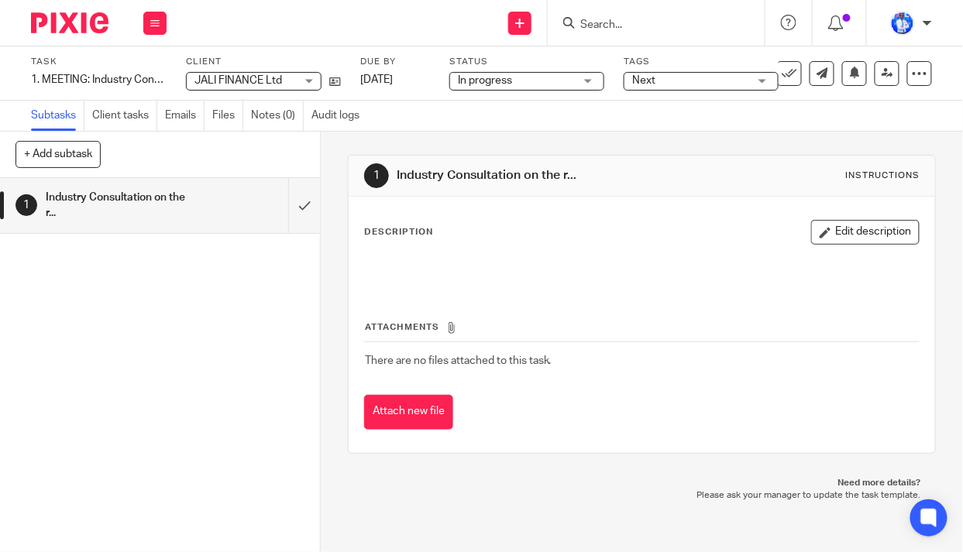
click at [498, 119] on div "Subtasks Client tasks Emails Files Notes (0) Audit logs" at bounding box center [481, 116] width 963 height 31
click at [788, 74] on button at bounding box center [789, 73] width 25 height 25
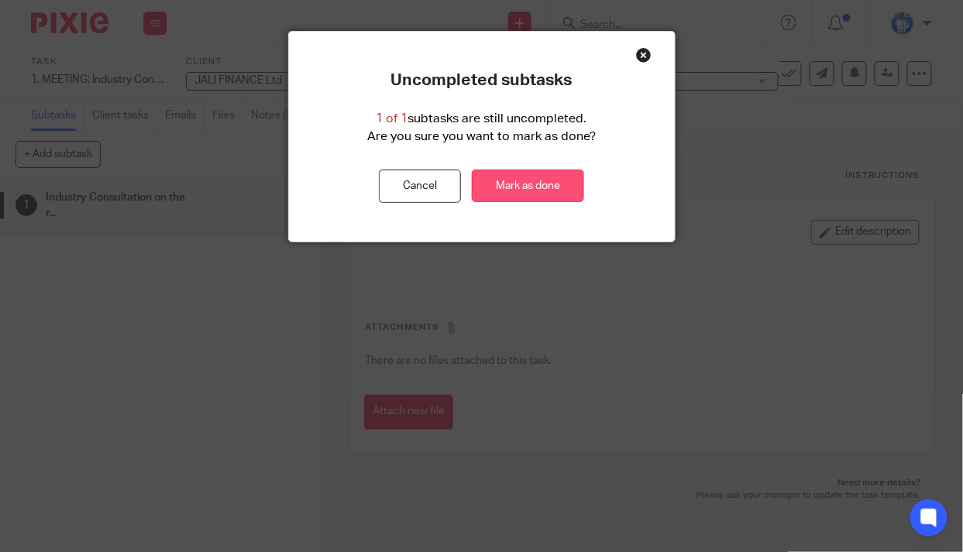
click at [504, 199] on link "Mark as done" at bounding box center [528, 186] width 112 height 33
click at [508, 186] on link "Mark as done" at bounding box center [528, 186] width 112 height 33
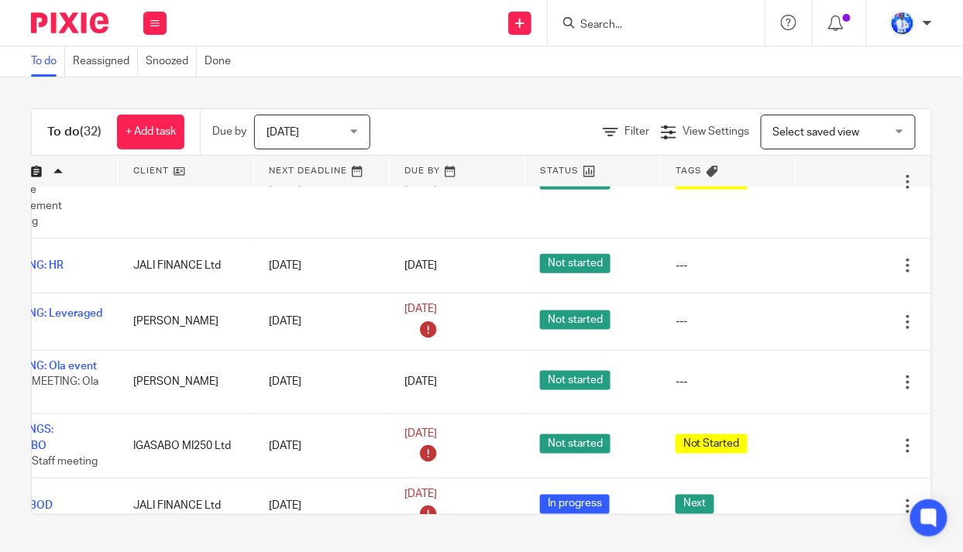
scroll to position [422, 123]
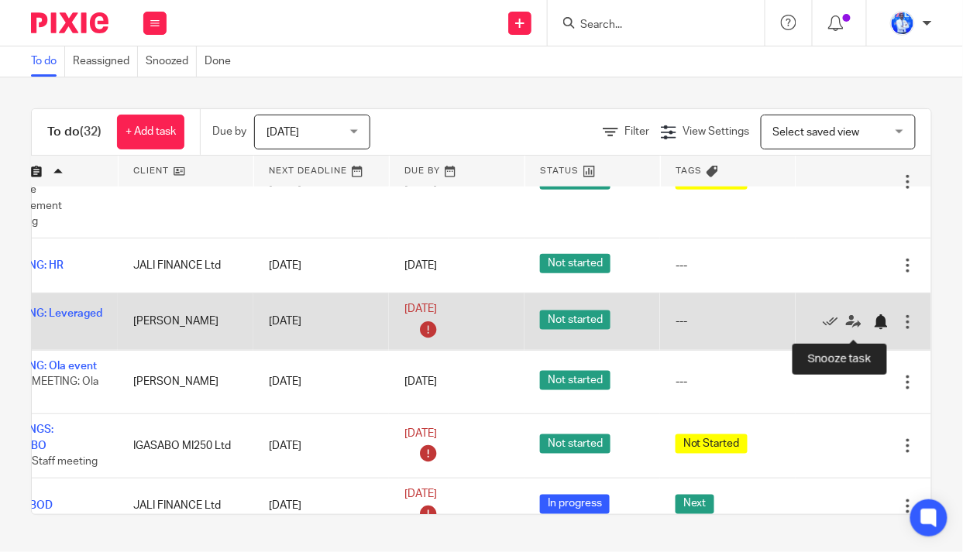
click at [873, 329] on div at bounding box center [880, 322] width 15 height 15
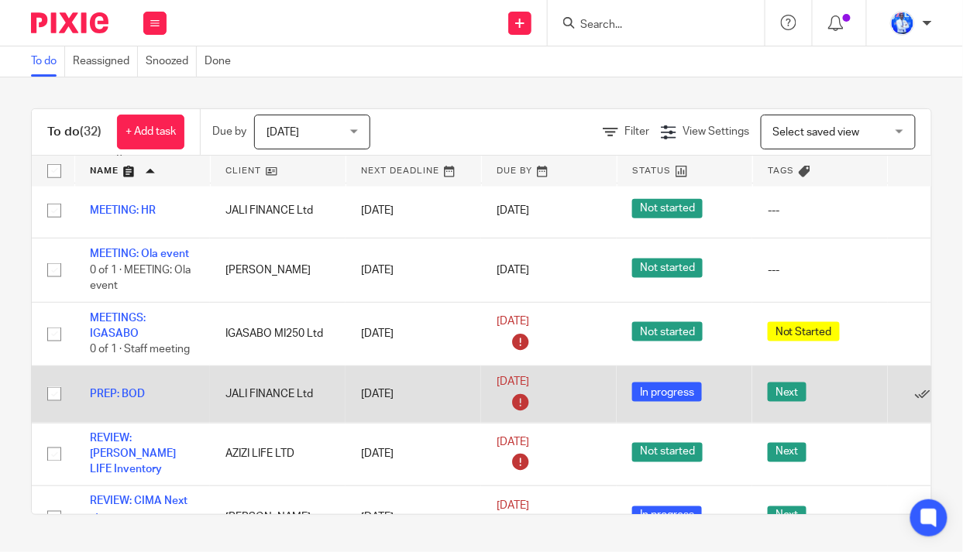
scroll to position [493, 0]
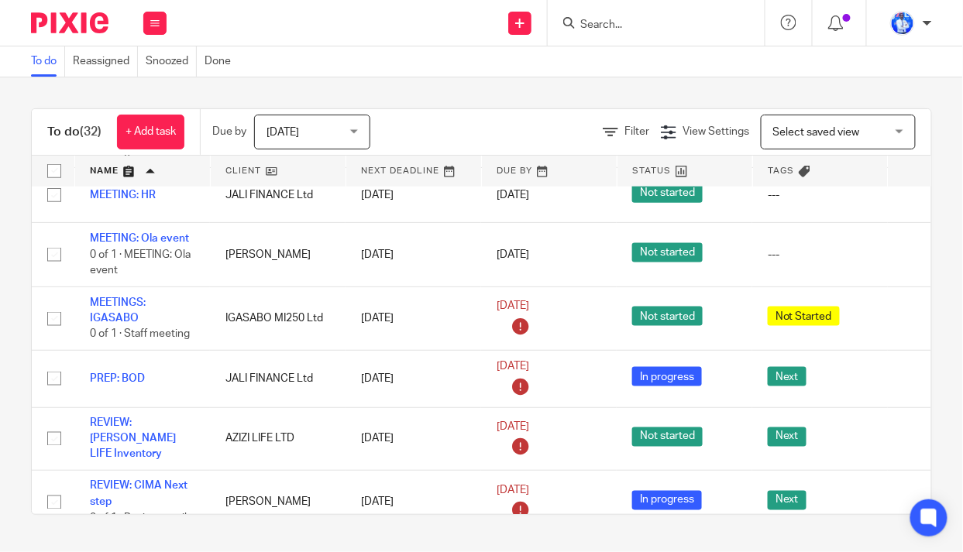
drag, startPoint x: 123, startPoint y: 384, endPoint x: 0, endPoint y: 395, distance: 123.7
click at [0, 395] on div "To do (32) + Add task Due by Today Today Today Tomorrow This week Next week Thi…" at bounding box center [481, 311] width 963 height 469
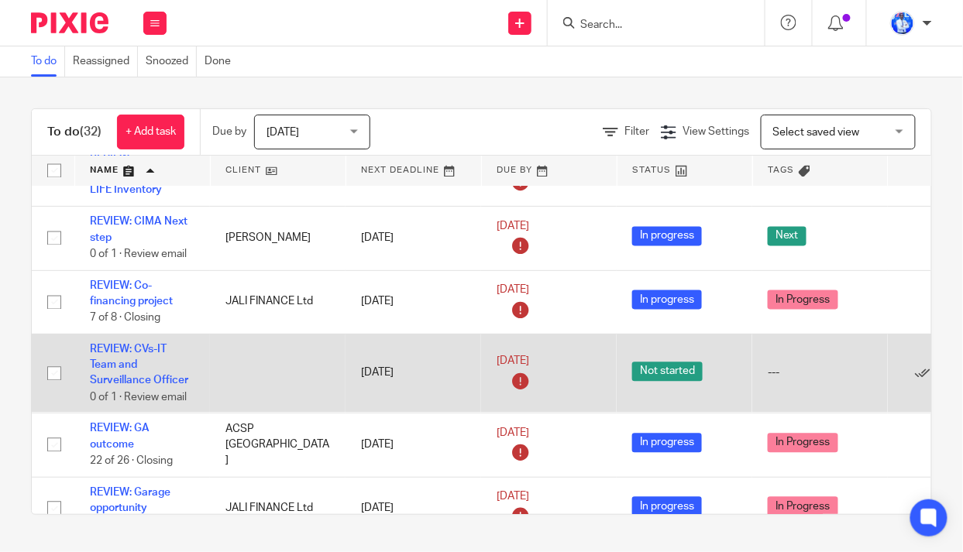
scroll to position [775, 0]
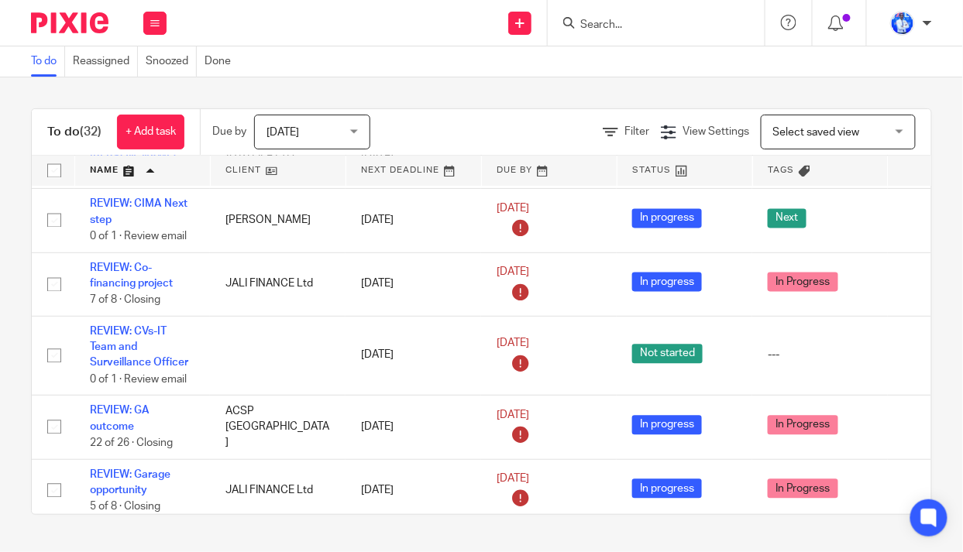
drag, startPoint x: 130, startPoint y: 283, endPoint x: 0, endPoint y: 315, distance: 134.2
click at [0, 315] on div "To do (32) + Add task Due by Today Today Today Tomorrow This week Next week Thi…" at bounding box center [481, 311] width 963 height 469
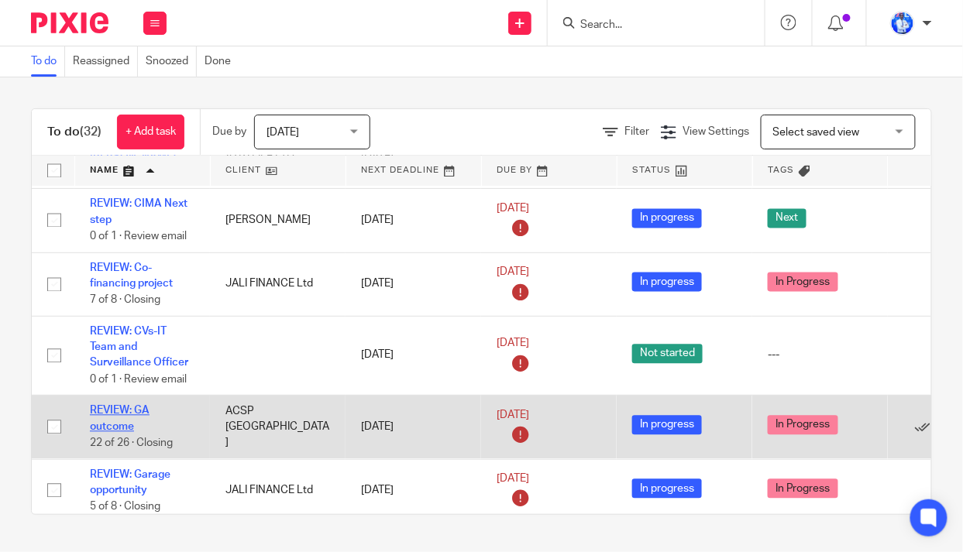
scroll to position [845, 0]
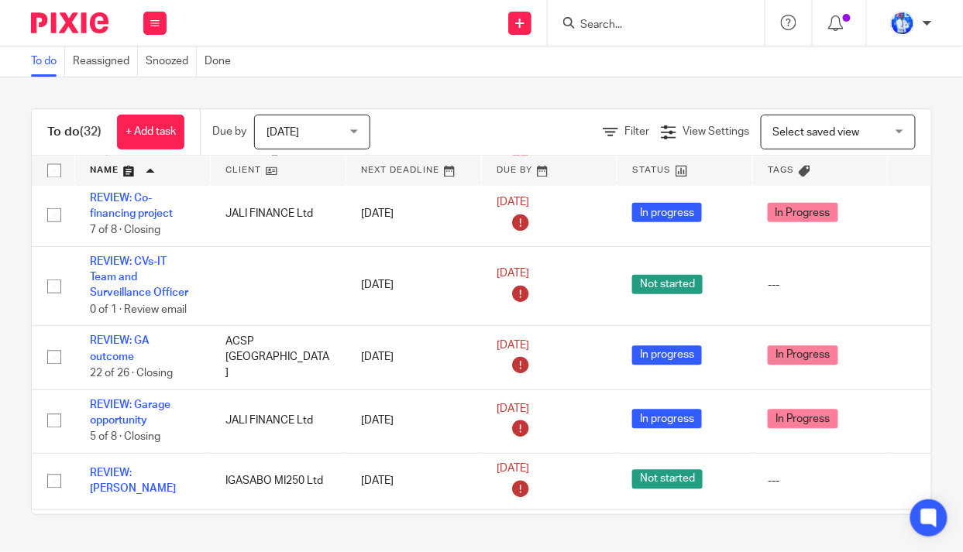
drag, startPoint x: 109, startPoint y: 355, endPoint x: 0, endPoint y: 266, distance: 141.0
click at [0, 266] on div "To do (32) + Add task Due by Today Today Today Tomorrow This week Next week Thi…" at bounding box center [481, 311] width 963 height 469
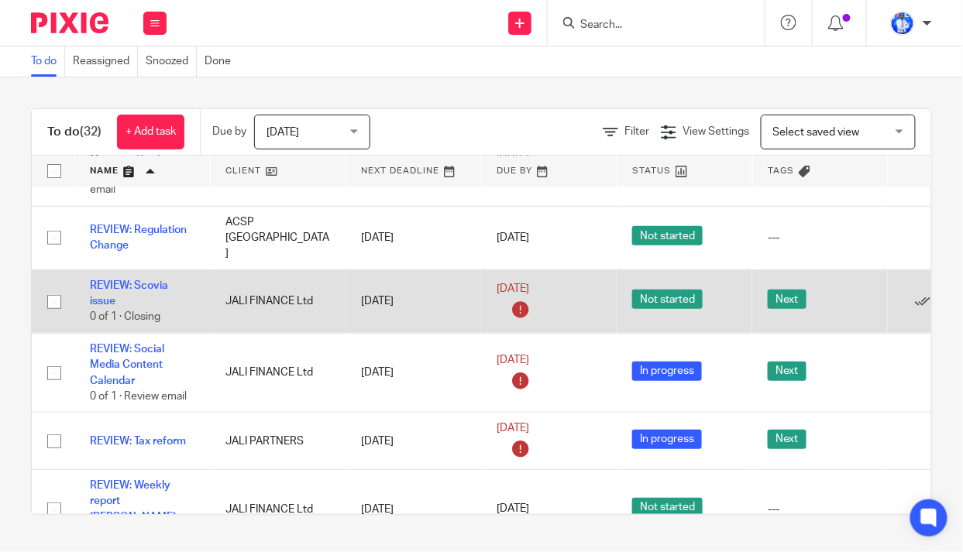
scroll to position [1675, 0]
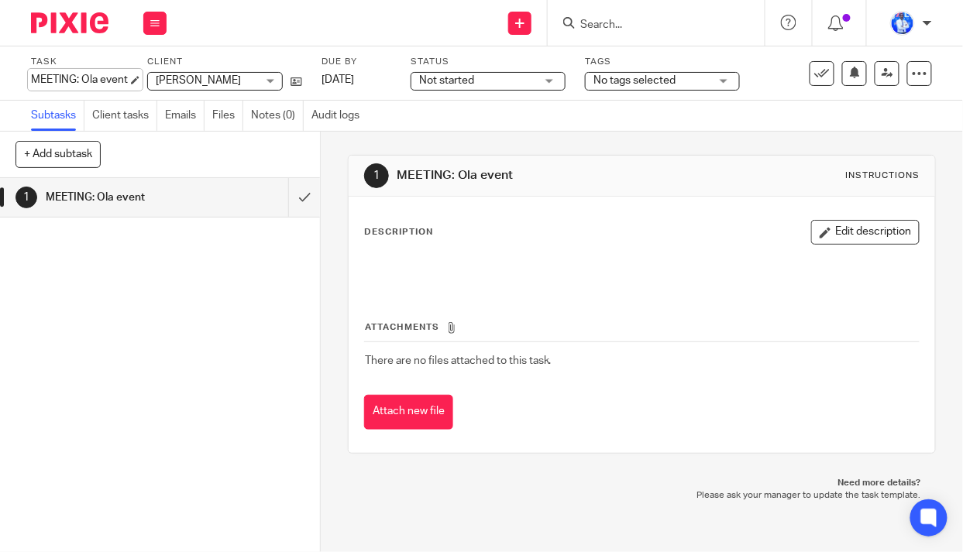
click at [33, 79] on div "MEETING: Ola event Save MEETING: Ola event" at bounding box center [79, 79] width 97 height 15
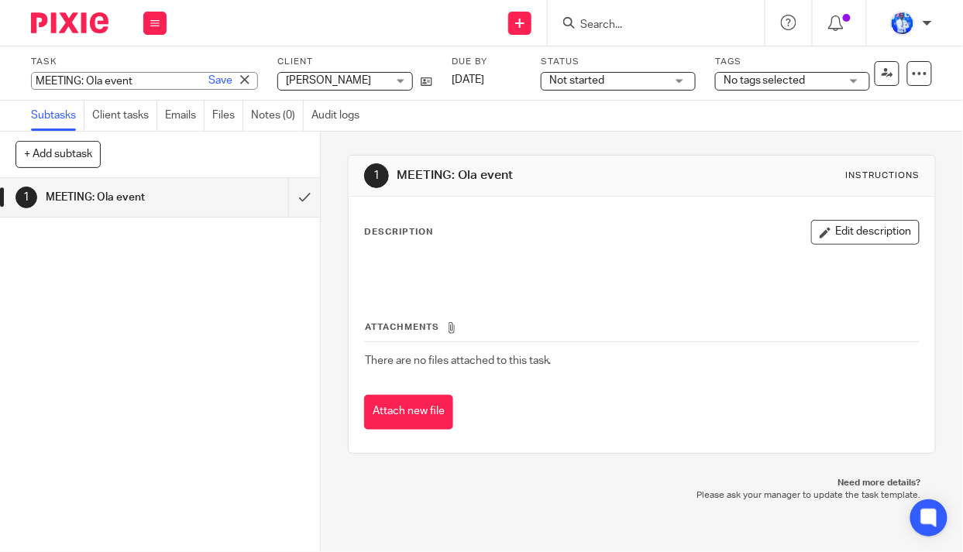
click at [225, 210] on link "1 MEETING: Ola event" at bounding box center [144, 197] width 288 height 39
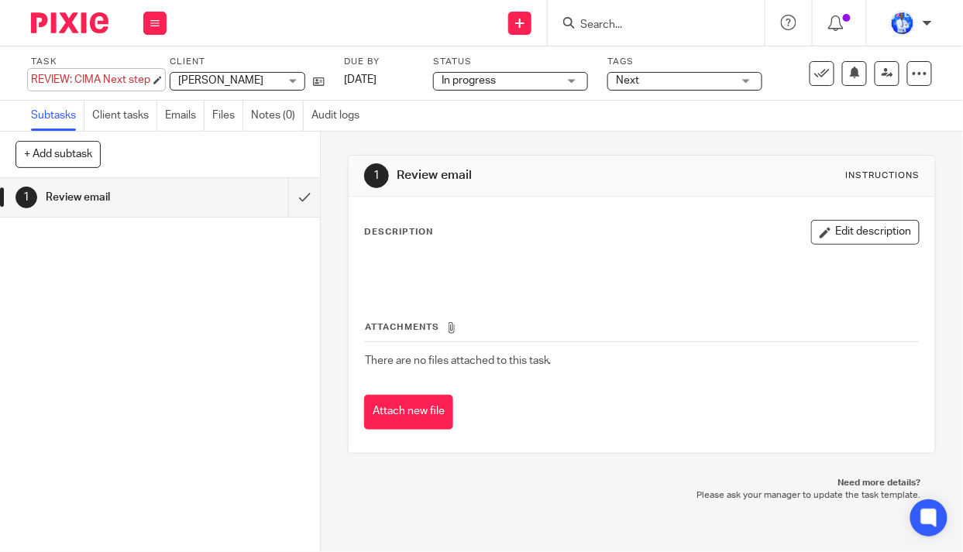
click at [32, 77] on div "REVIEW: CIMA Next step Save REVIEW: CIMA Next step" at bounding box center [90, 79] width 119 height 15
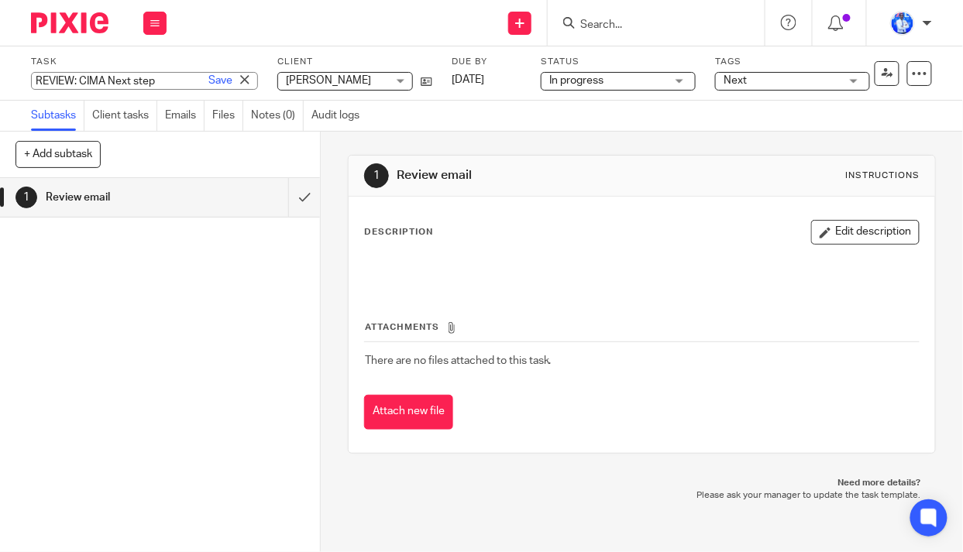
click at [33, 78] on input "REVIEW: CIMA Next step" at bounding box center [144, 81] width 227 height 18
click at [33, 78] on div "REVIEW: CVs-IT Team and Surveillance Officer Save REVIEW: CVs-IT Team and Surve…" at bounding box center [144, 81] width 227 height 18
click at [33, 78] on input "REVIEW: CVs-IT Team and Surveillance Officer" at bounding box center [144, 81] width 227 height 18
type input "10. REVIEW: CVs-IT Team and Surveillance Officer"
click at [208, 84] on link "Save" at bounding box center [220, 80] width 24 height 15
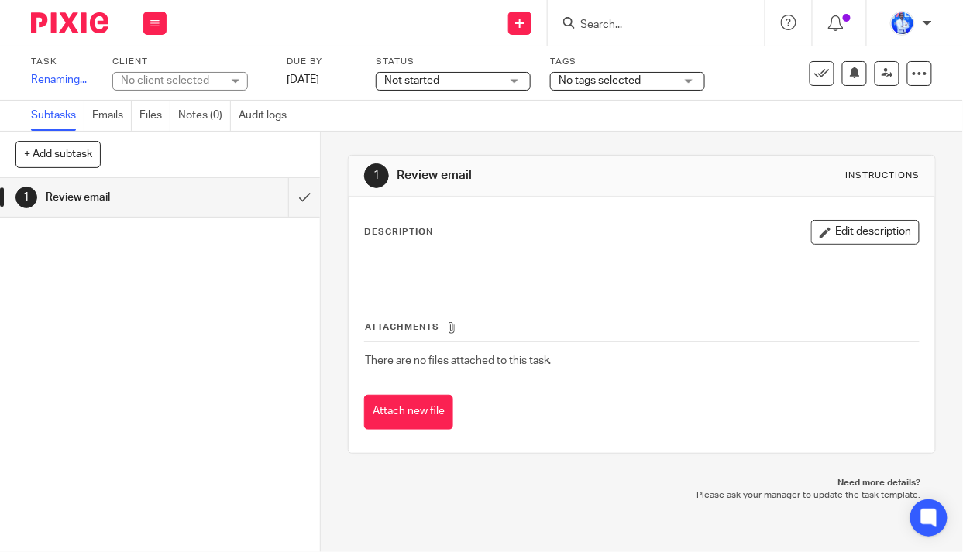
click at [212, 80] on div "No client selected" at bounding box center [171, 80] width 101 height 15
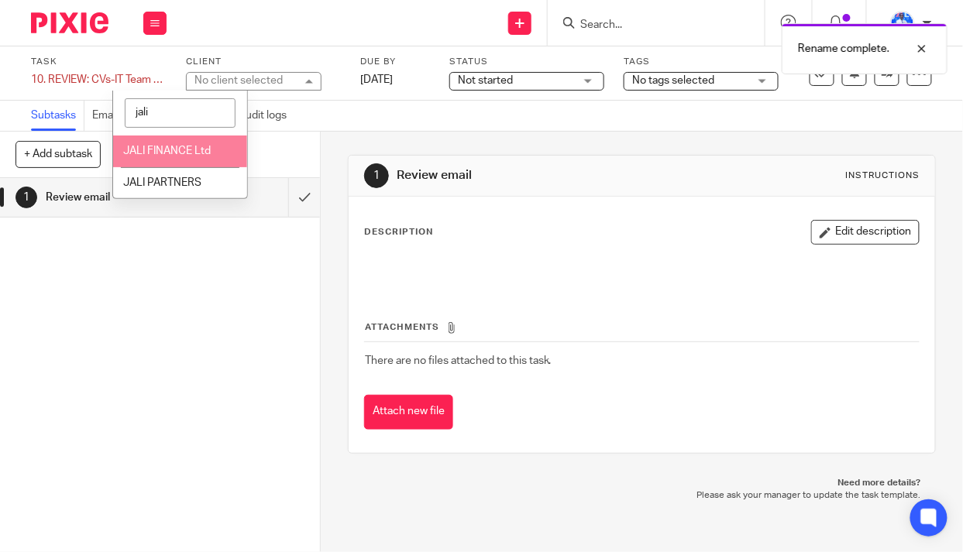
type input "jali"
click at [179, 148] on span "JALI FINANCE Ltd" at bounding box center [167, 151] width 88 height 11
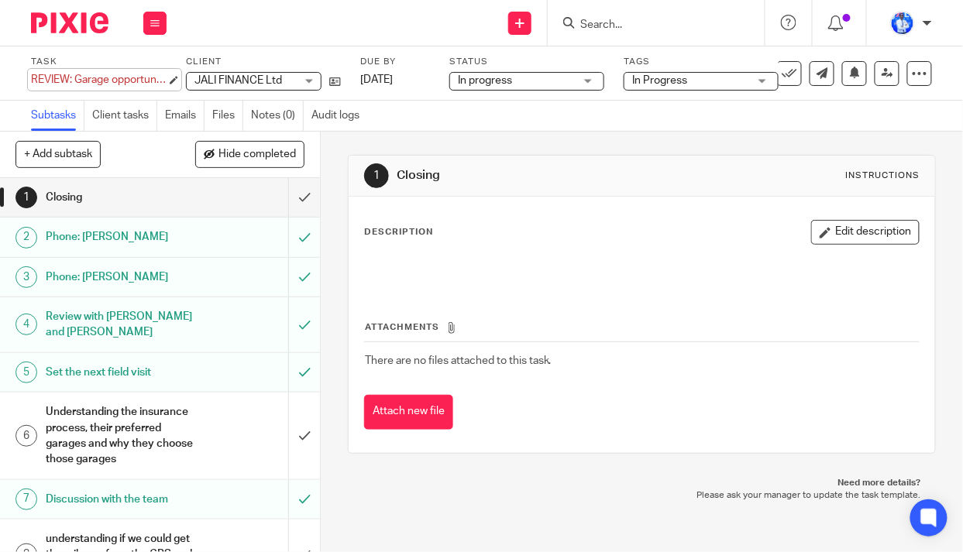
click at [33, 77] on div "REVIEW: Garage opportunity Save REVIEW: Garage opportunity" at bounding box center [99, 79] width 136 height 15
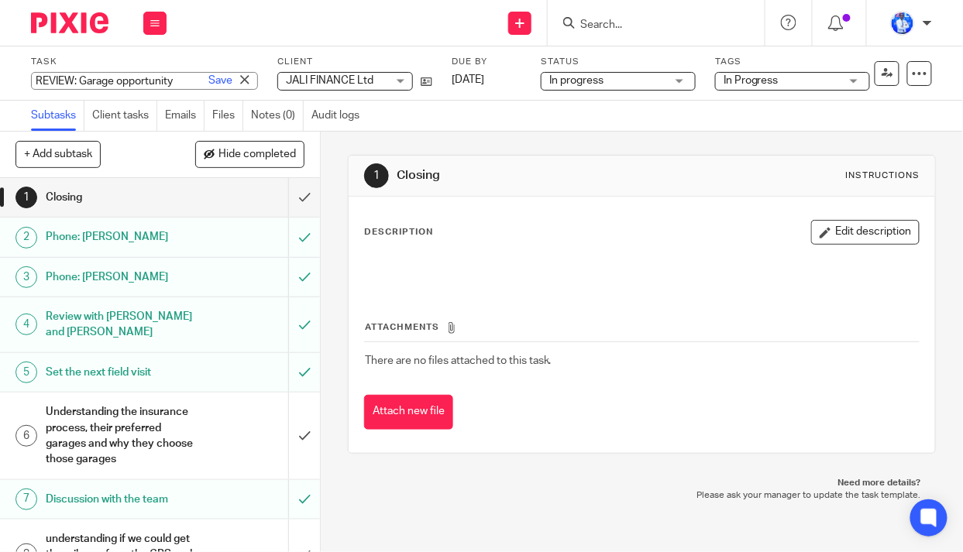
click at [33, 78] on input "REVIEW: Garage opportunity" at bounding box center [144, 81] width 227 height 18
type input "12. REVIEW: Garage opportunity"
click at [208, 84] on link "Save" at bounding box center [220, 80] width 24 height 15
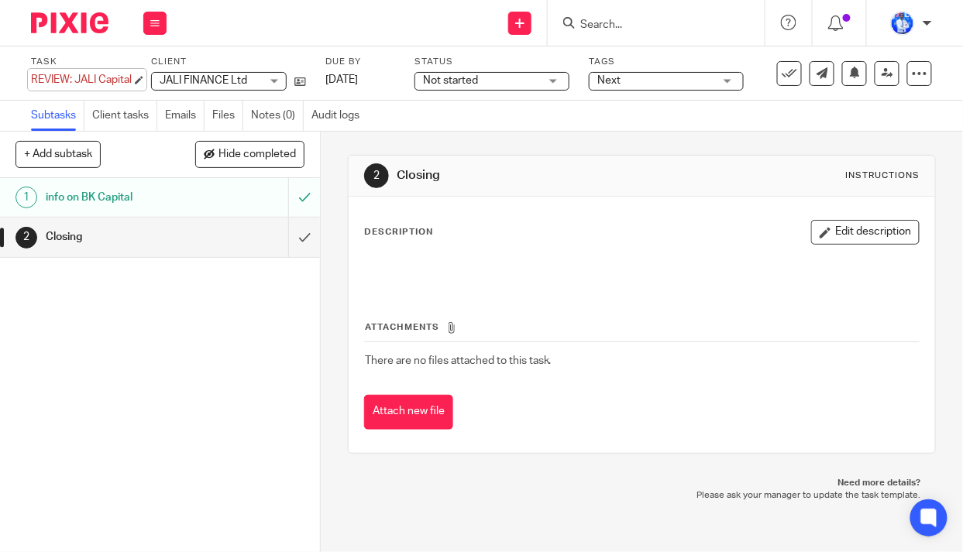
click at [33, 79] on div "REVIEW: JALI Capital Save REVIEW: JALI Capital" at bounding box center [81, 79] width 101 height 15
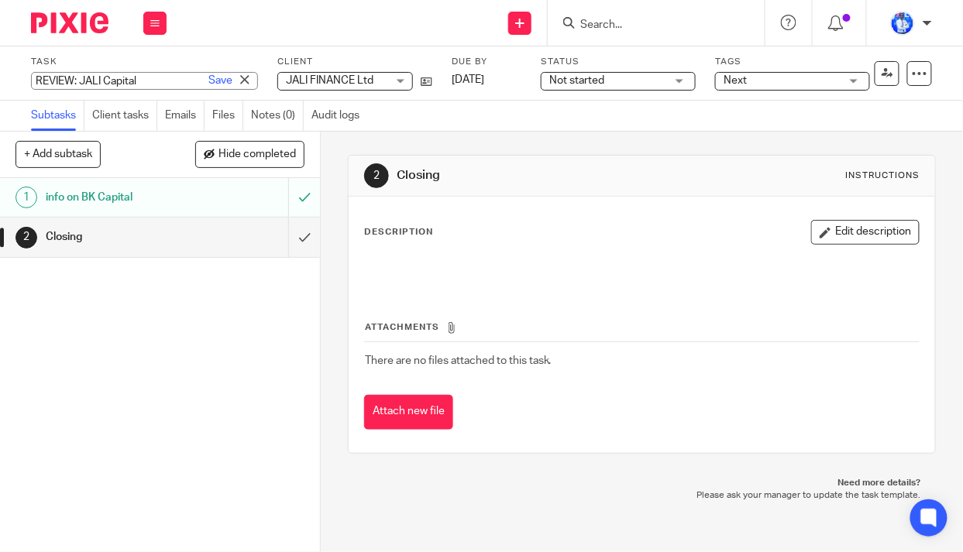
click at [33, 81] on input "REVIEW: JALI Capital" at bounding box center [144, 81] width 227 height 18
type input "3. REVIEW: JALI Capital"
click at [208, 81] on link "Save" at bounding box center [220, 80] width 24 height 15
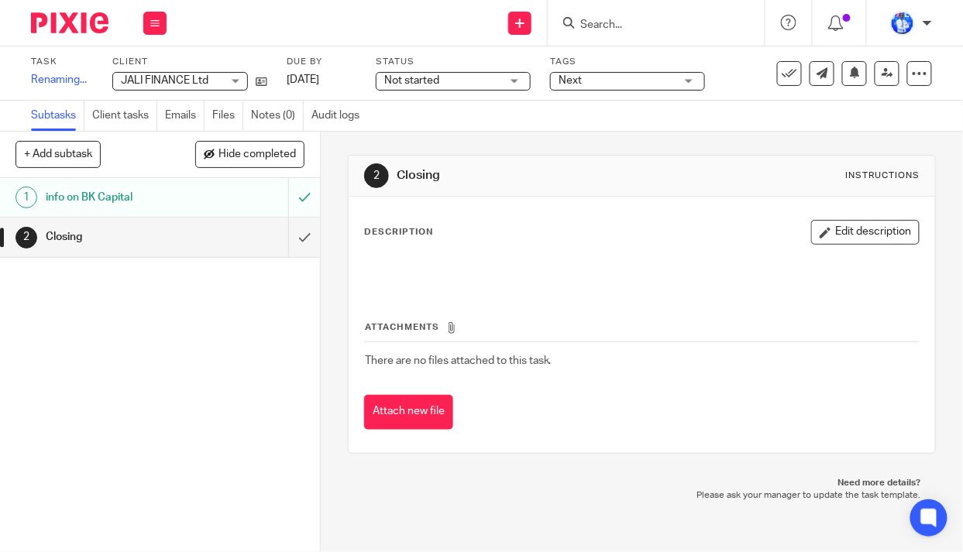
click at [457, 79] on span "Not started" at bounding box center [442, 81] width 116 height 16
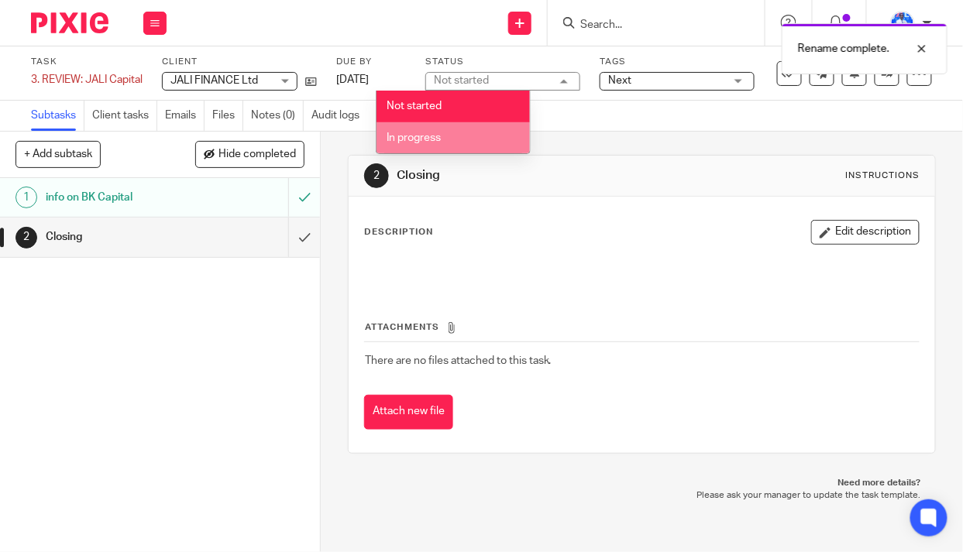
click at [456, 132] on li "In progress" at bounding box center [453, 138] width 153 height 32
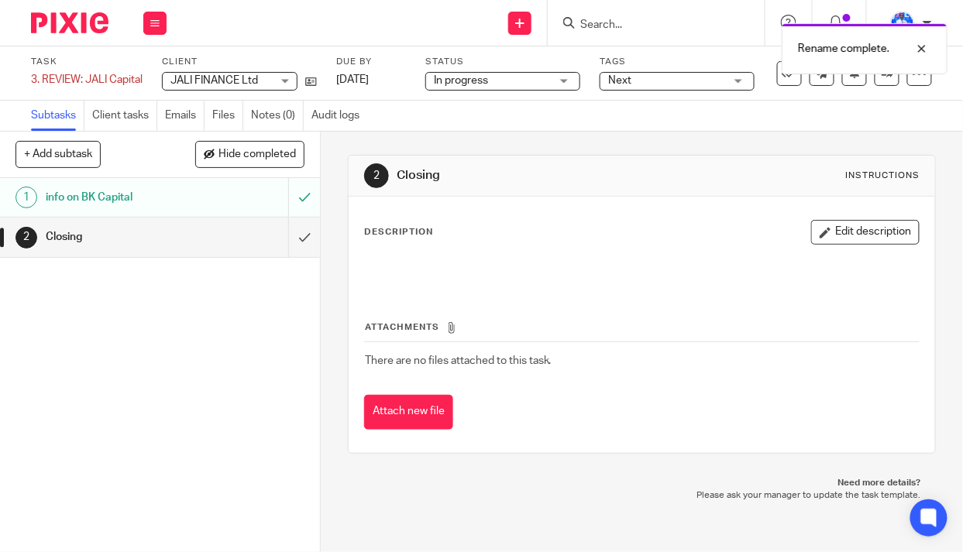
click at [690, 82] on span "Next" at bounding box center [666, 81] width 116 height 16
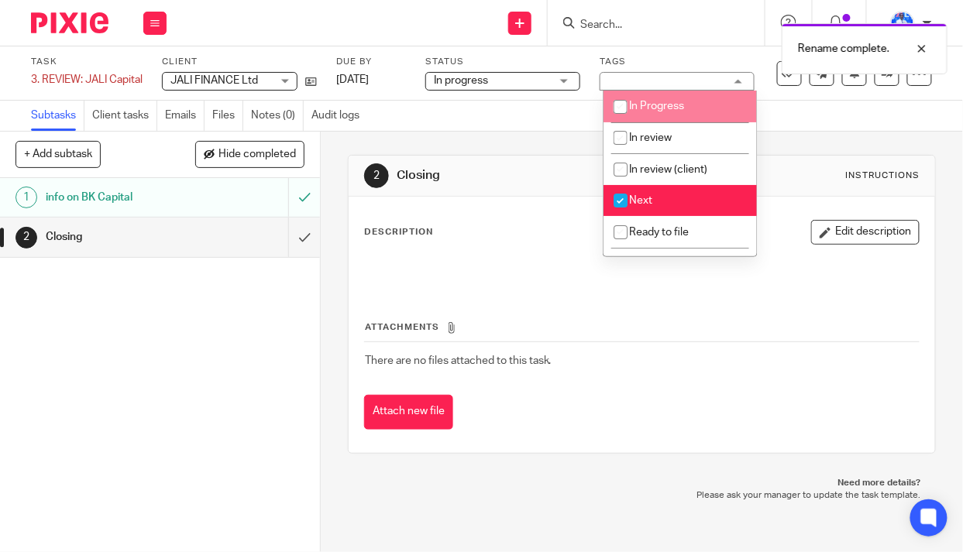
click at [683, 113] on li "In Progress" at bounding box center [680, 107] width 153 height 32
checkbox input "true"
click at [659, 199] on li "Next" at bounding box center [680, 201] width 153 height 32
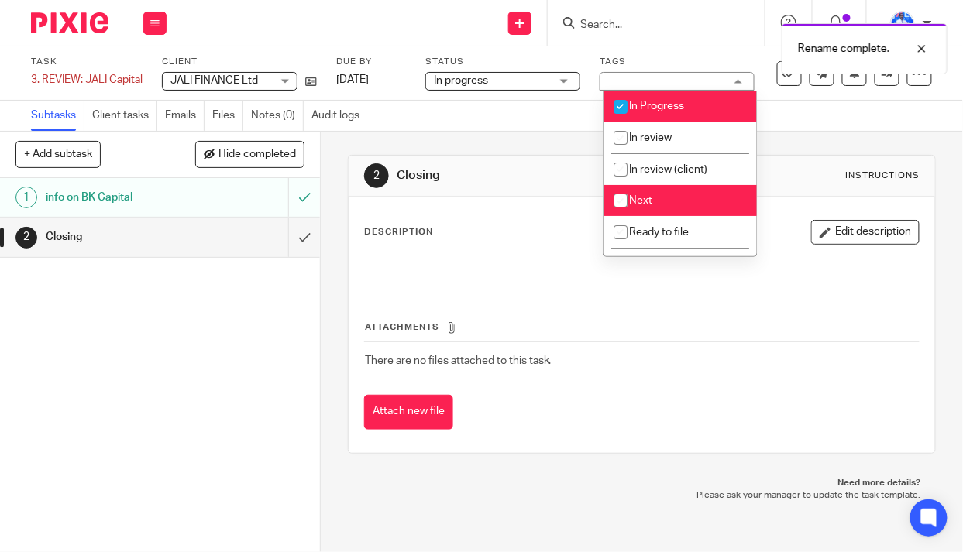
checkbox input "false"
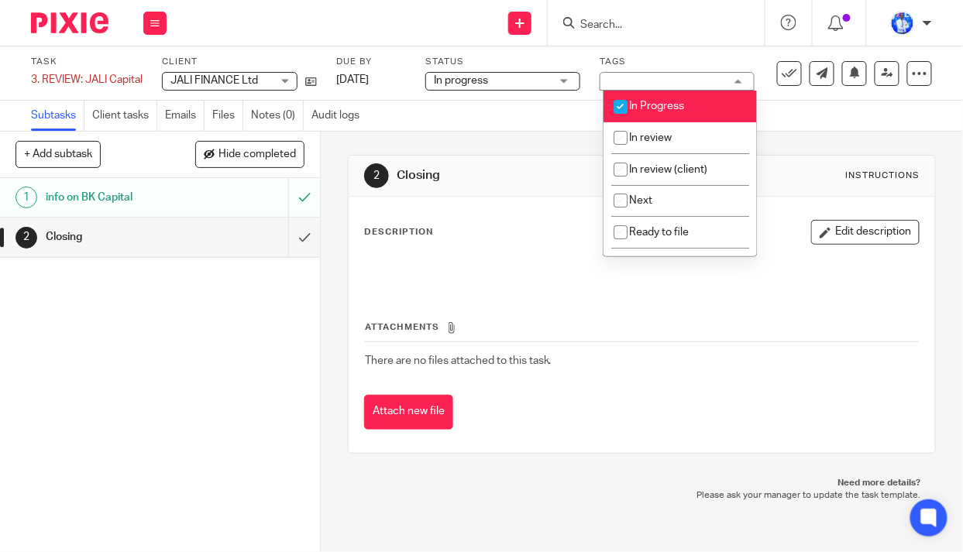
click at [460, 136] on div "2 Closing Instructions Description Edit description Attachments There are no fi…" at bounding box center [642, 305] width 589 height 346
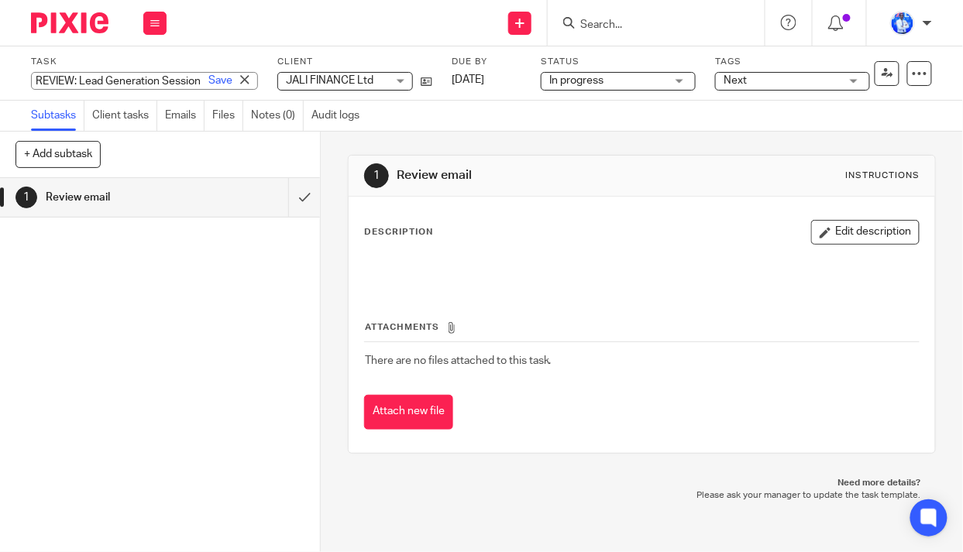
click at [35, 77] on div "REVIEW: Lead Generation Session Save REVIEW: Lead Generation Session" at bounding box center [144, 81] width 227 height 18
click at [35, 80] on input "REVIEW: Lead Generation Session" at bounding box center [144, 81] width 227 height 18
type input "7. REVIEW: Lead Generation Session"
click at [208, 82] on link "Save" at bounding box center [220, 80] width 24 height 15
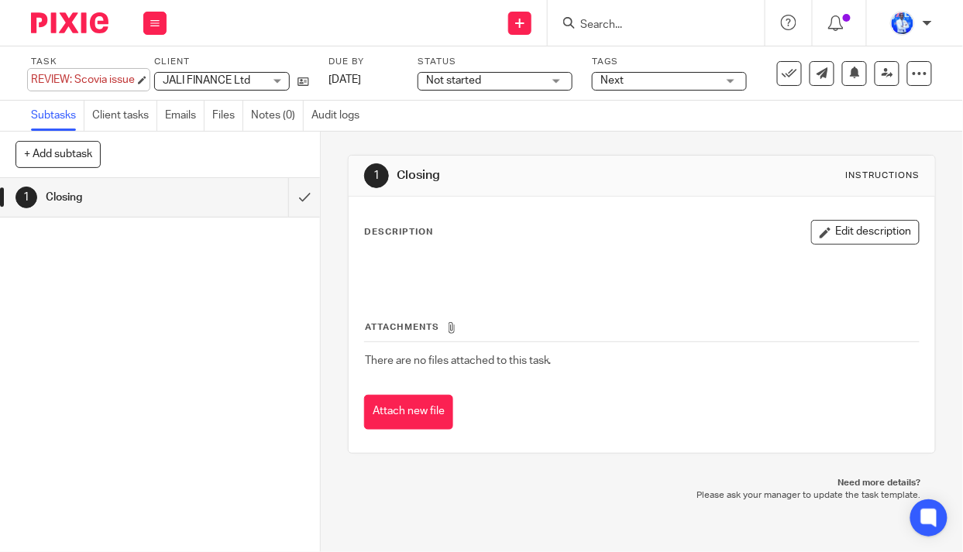
click at [31, 79] on div "REVIEW: Scovia issue Save REVIEW: Scovia issue" at bounding box center [83, 79] width 104 height 15
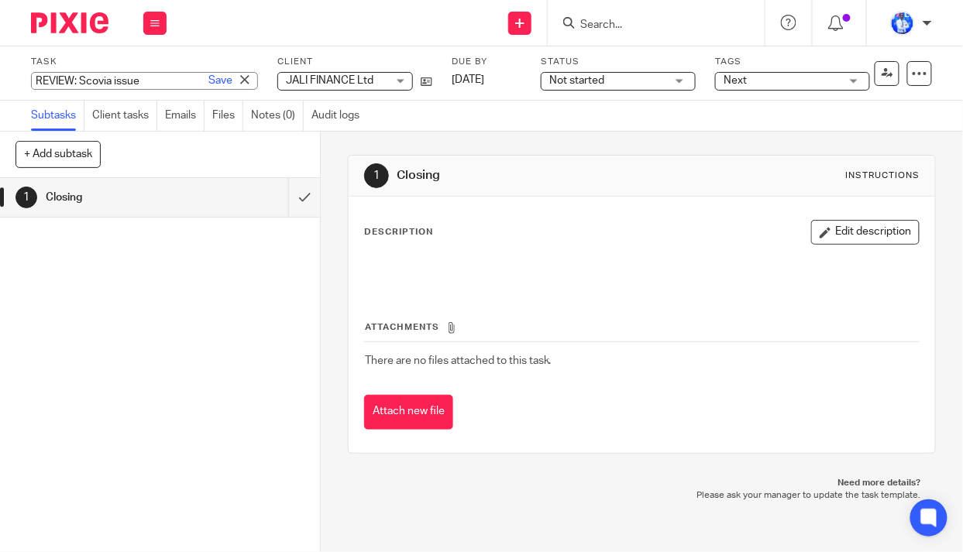
click at [31, 79] on input "REVIEW: Scovia issue" at bounding box center [144, 81] width 227 height 18
type input "8. REVIEW: Scovia issue"
click at [208, 82] on link "Save" at bounding box center [220, 80] width 24 height 15
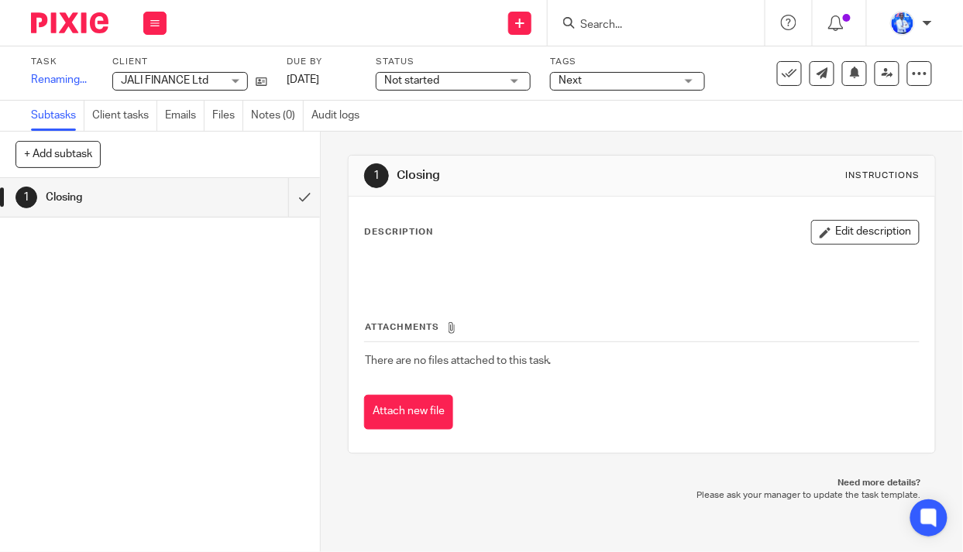
click at [480, 80] on span "Not started" at bounding box center [442, 81] width 116 height 16
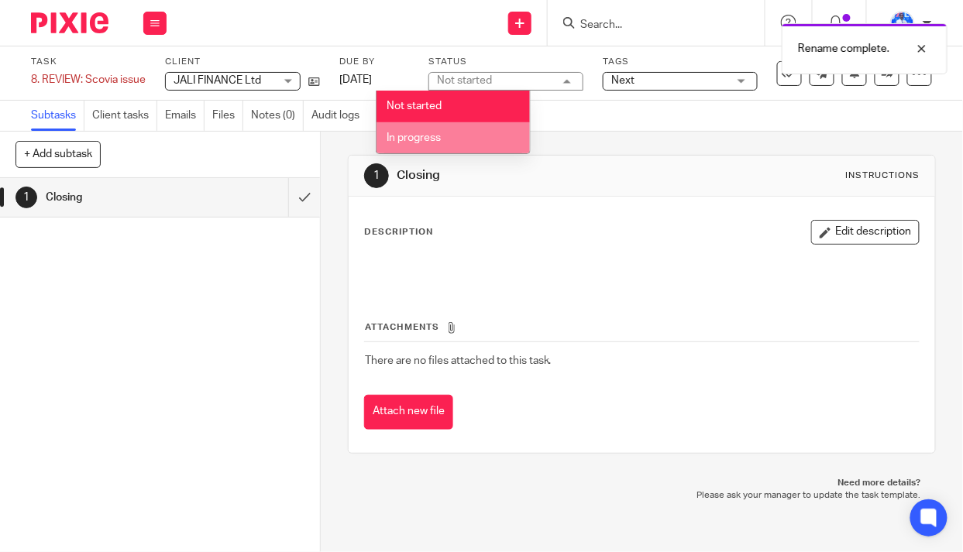
click at [463, 139] on li "In progress" at bounding box center [453, 138] width 153 height 32
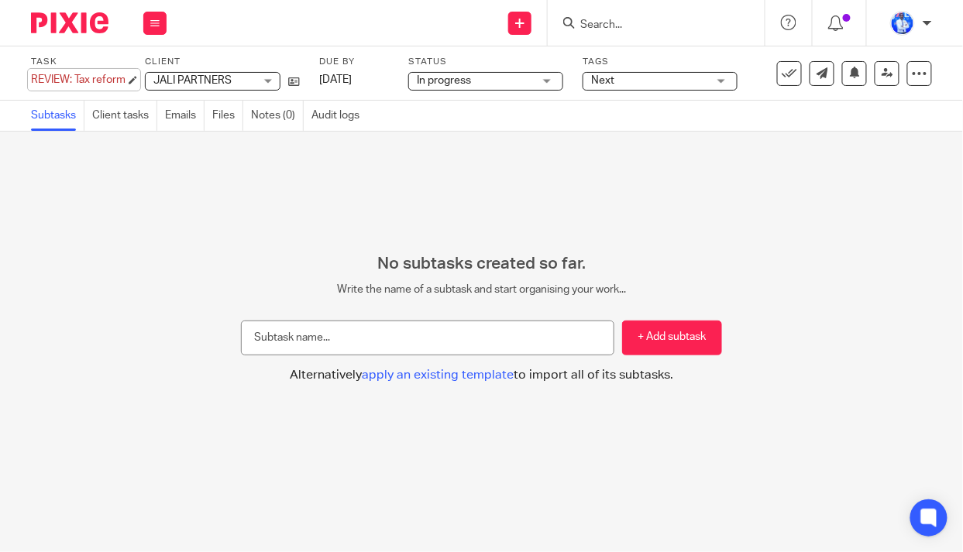
click at [33, 78] on div "REVIEW: Tax reform Save REVIEW: Tax reform" at bounding box center [78, 79] width 95 height 15
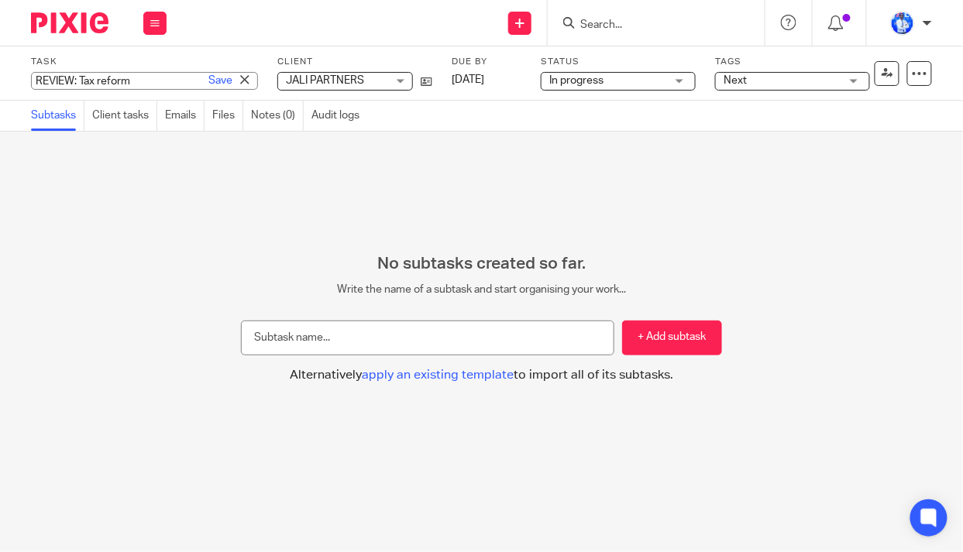
click at [33, 78] on input "REVIEW: Tax reform" at bounding box center [144, 81] width 227 height 18
type input "13. REVIEW: Tax reform"
click at [208, 83] on link "Save" at bounding box center [220, 80] width 24 height 15
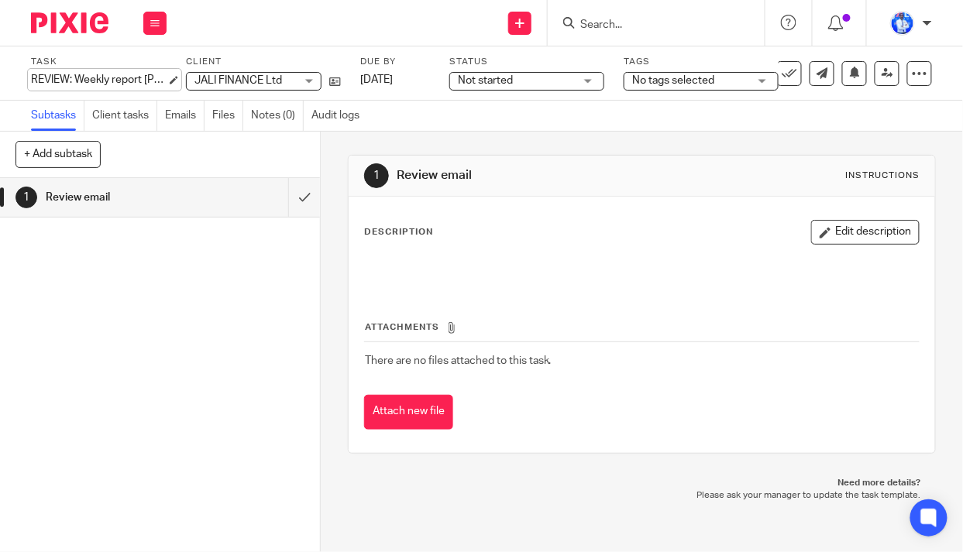
click at [32, 78] on div "REVIEW: Weekly report Bertin Save REVIEW: Weekly report Bertin" at bounding box center [99, 79] width 136 height 15
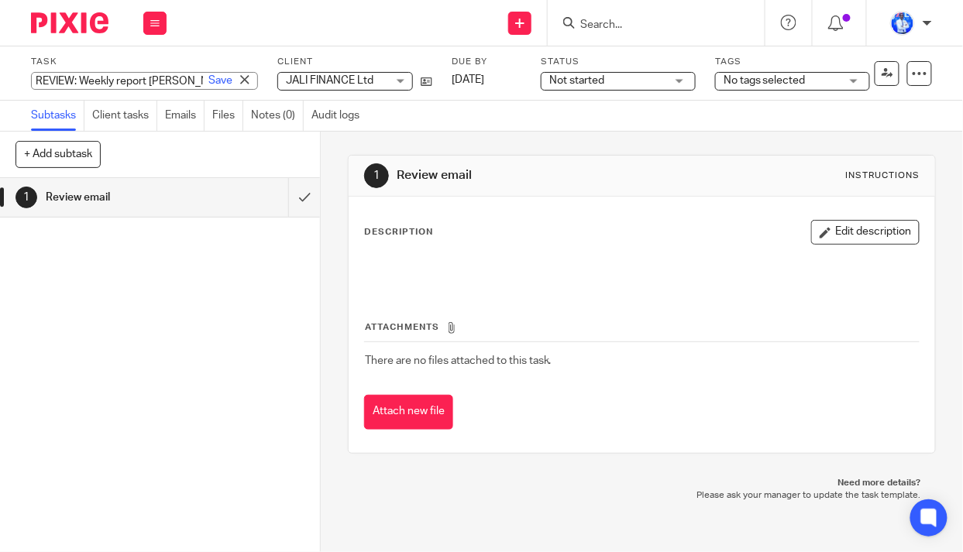
click at [32, 78] on input "REVIEW: Weekly report Bertin" at bounding box center [144, 81] width 227 height 18
type input "14. REVIEW: Weekly report Bertin"
click at [208, 77] on link "Save" at bounding box center [220, 80] width 24 height 15
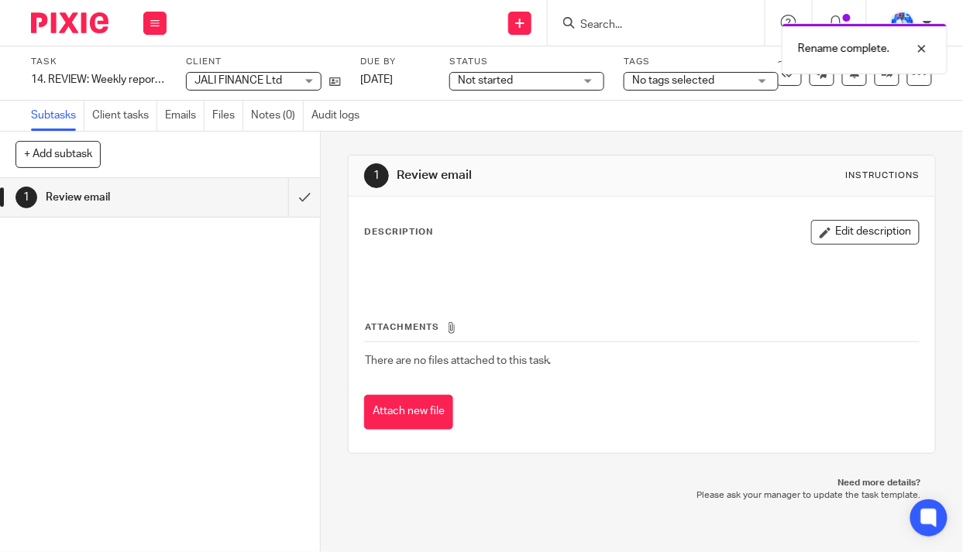
click at [537, 80] on span "Not started" at bounding box center [516, 81] width 116 height 16
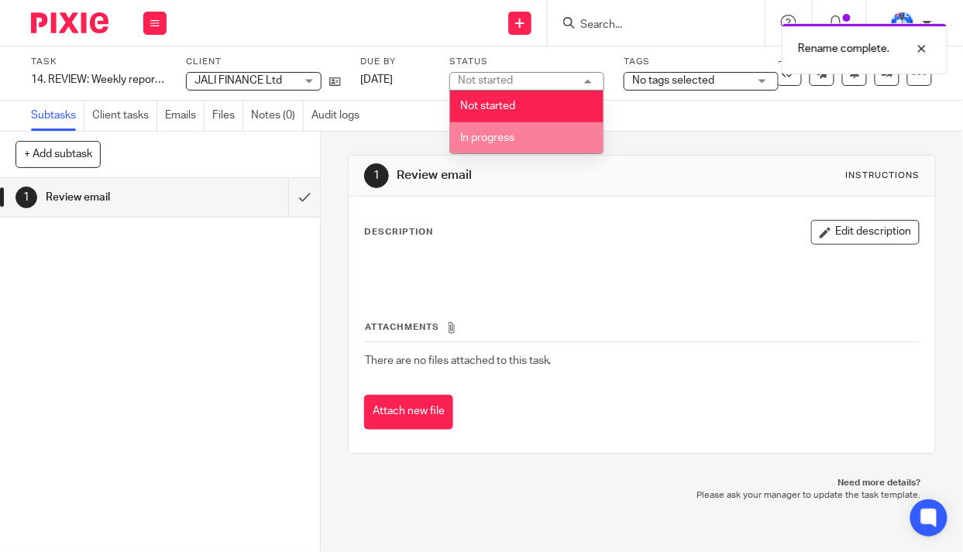
click at [510, 146] on li "In progress" at bounding box center [526, 138] width 153 height 32
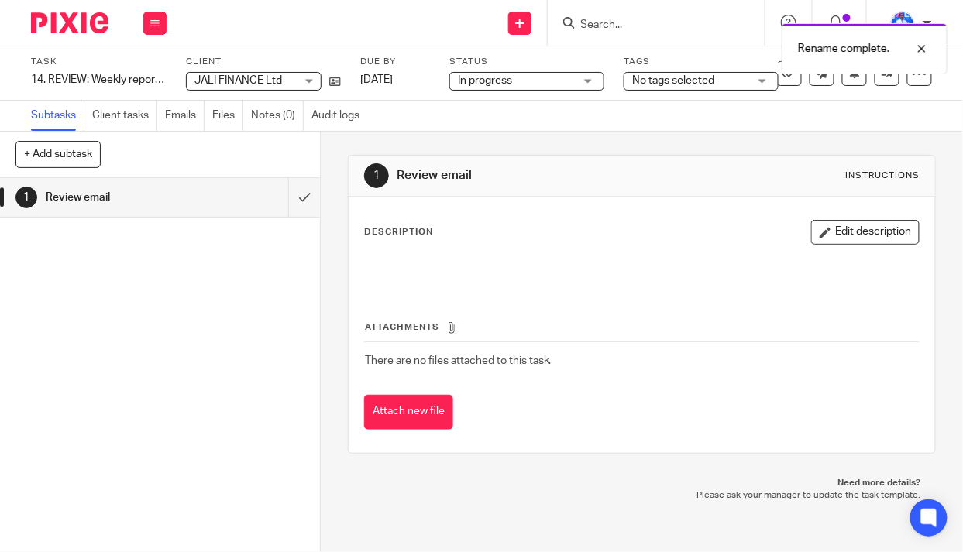
click at [678, 77] on span "No tags selected" at bounding box center [673, 80] width 82 height 11
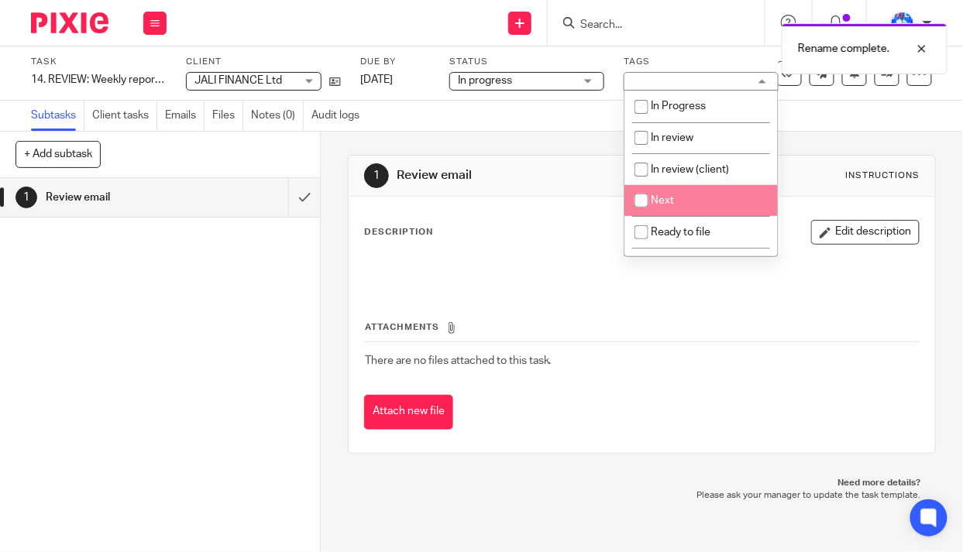
click at [668, 202] on span "Next" at bounding box center [662, 200] width 23 height 11
checkbox input "true"
click at [473, 109] on div "Subtasks Client tasks Emails Files Notes (0) Audit logs" at bounding box center [481, 116] width 963 height 31
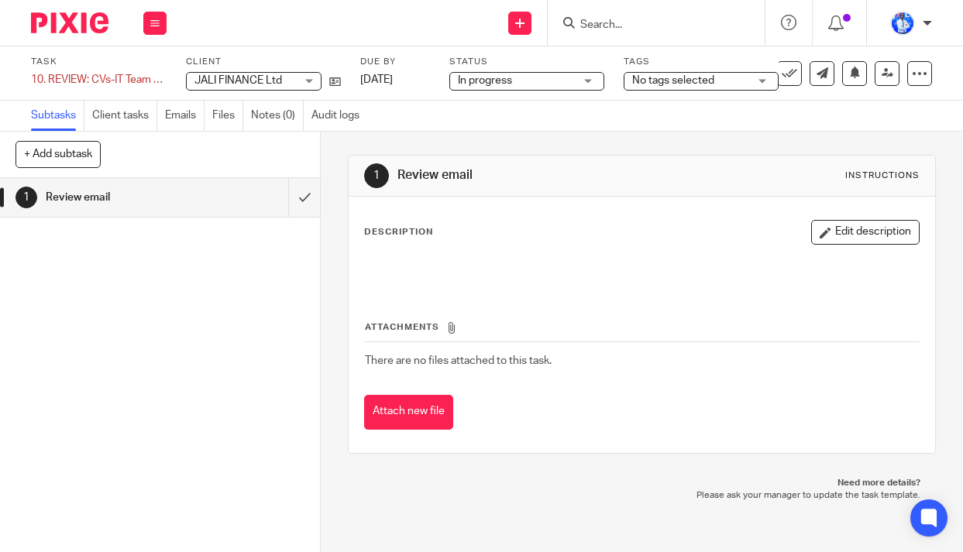
click at [704, 83] on span "No tags selected" at bounding box center [673, 80] width 82 height 11
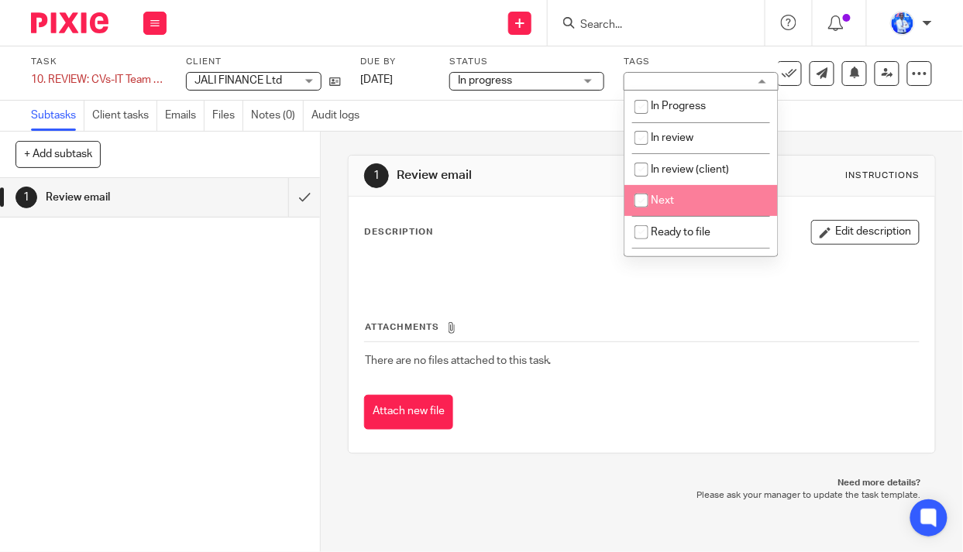
click at [689, 205] on li "Next" at bounding box center [701, 201] width 153 height 32
checkbox input "true"
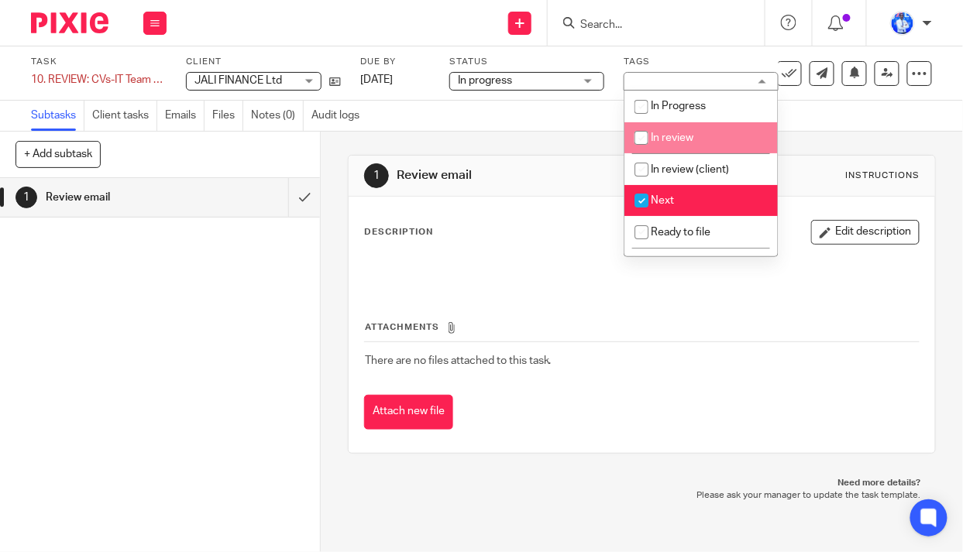
click at [522, 131] on div "Subtasks Client tasks Emails Files Notes (0) Audit logs" at bounding box center [481, 116] width 963 height 31
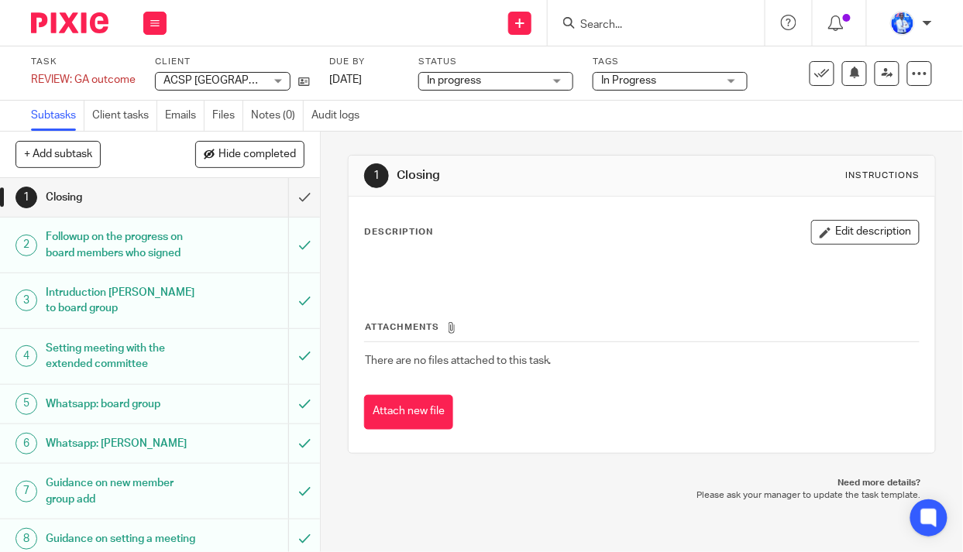
click at [29, 79] on div "Task REVIEW: GA outcome Save REVIEW: GA outcome 22 /26 Client ACSP [GEOGRAPHIC_…" at bounding box center [481, 73] width 963 height 54
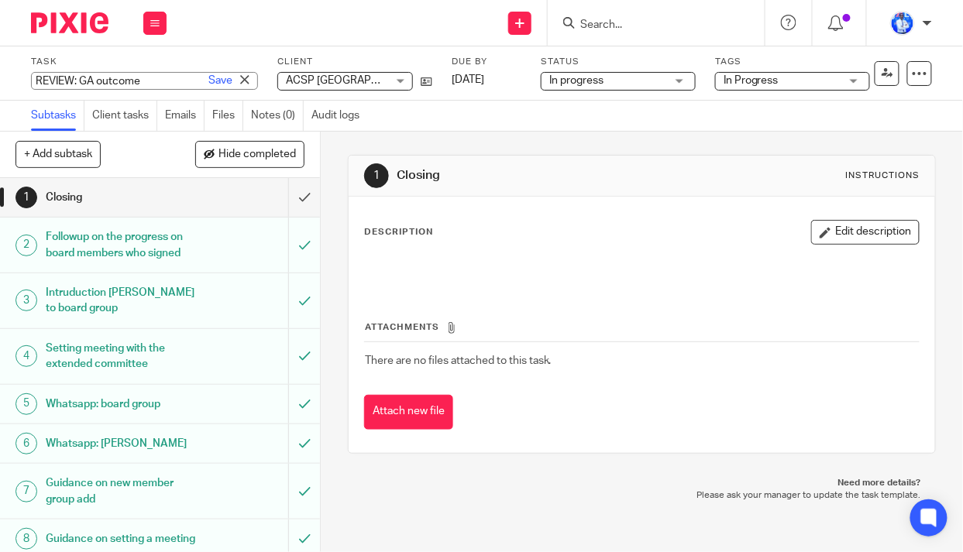
click at [33, 81] on input "REVIEW: GA outcome" at bounding box center [144, 81] width 227 height 18
type input "11. REVIEW: GA outcome"
click at [208, 81] on link "Save" at bounding box center [220, 80] width 24 height 15
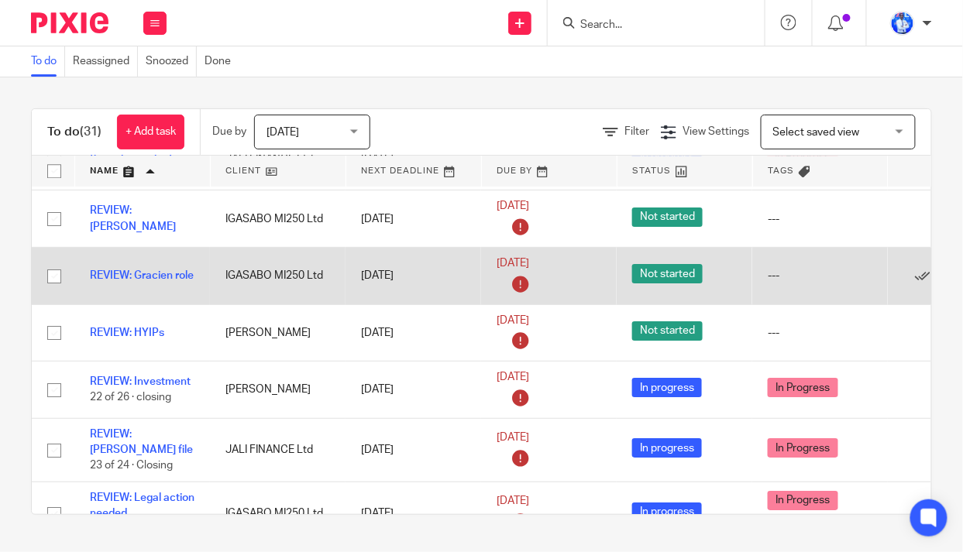
scroll to position [1338, 0]
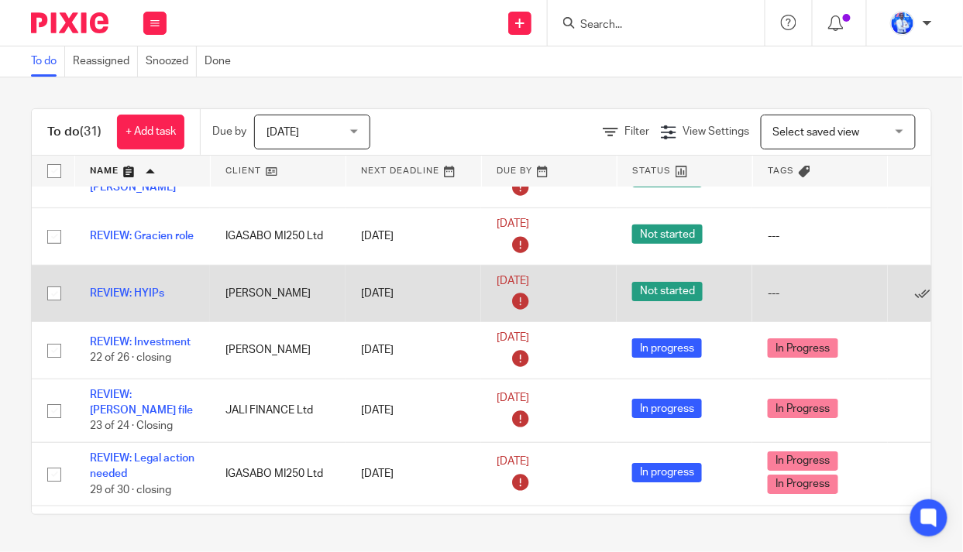
click at [50, 296] on input "checkbox" at bounding box center [54, 293] width 29 height 29
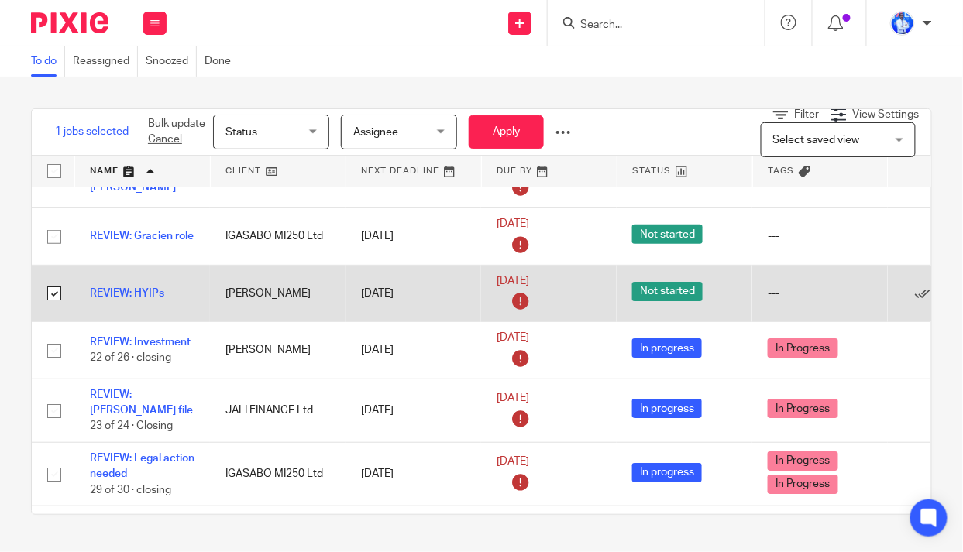
click at [53, 294] on input "checkbox" at bounding box center [54, 293] width 29 height 29
checkbox input "false"
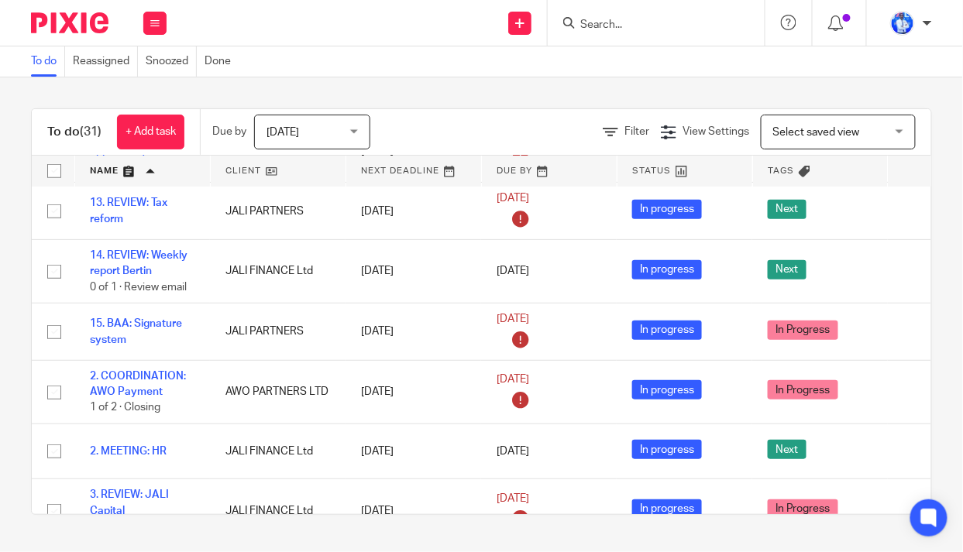
scroll to position [211, 123]
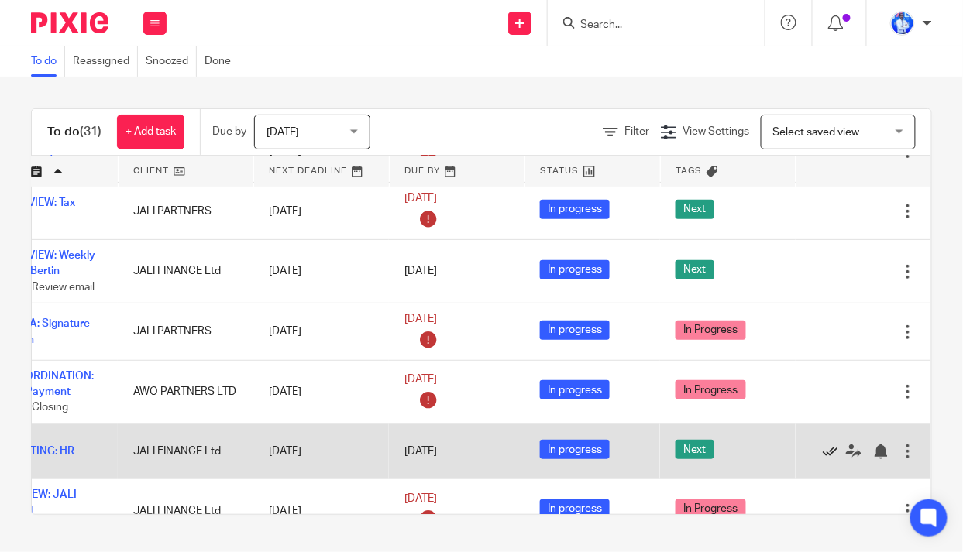
click at [823, 448] on icon at bounding box center [830, 451] width 15 height 15
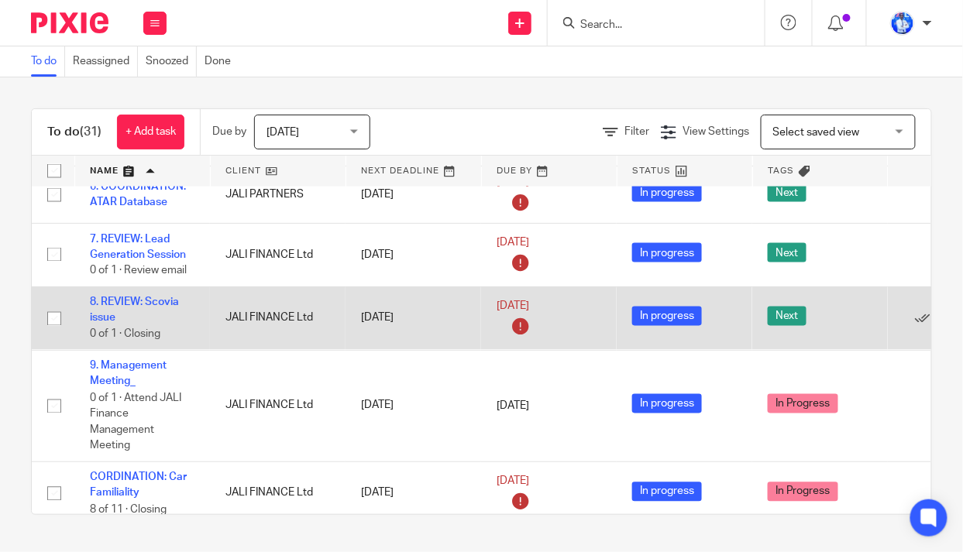
scroll to position [704, 0]
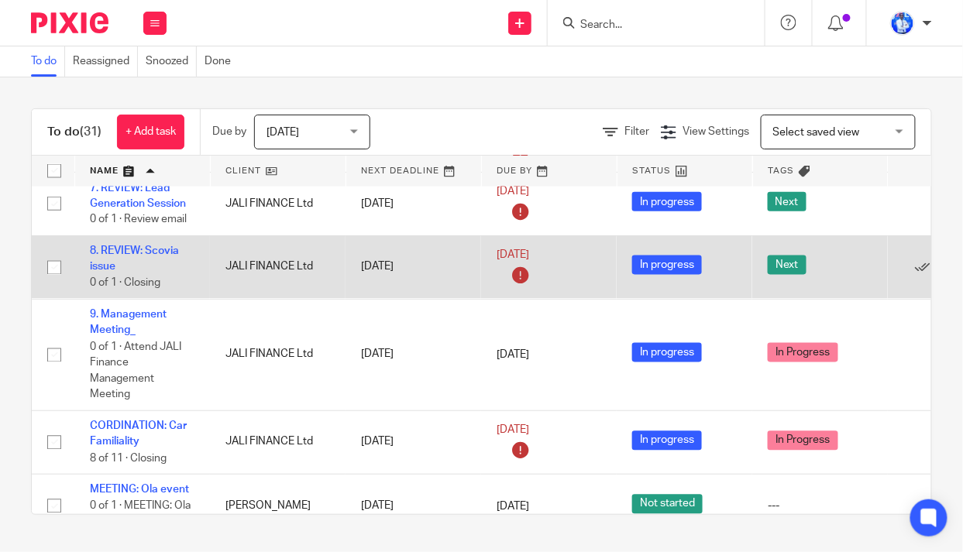
click at [481, 260] on td "28 Jul 2025" at bounding box center [549, 268] width 136 height 64
click at [304, 279] on td "JALI FINANCE Ltd" at bounding box center [278, 268] width 136 height 64
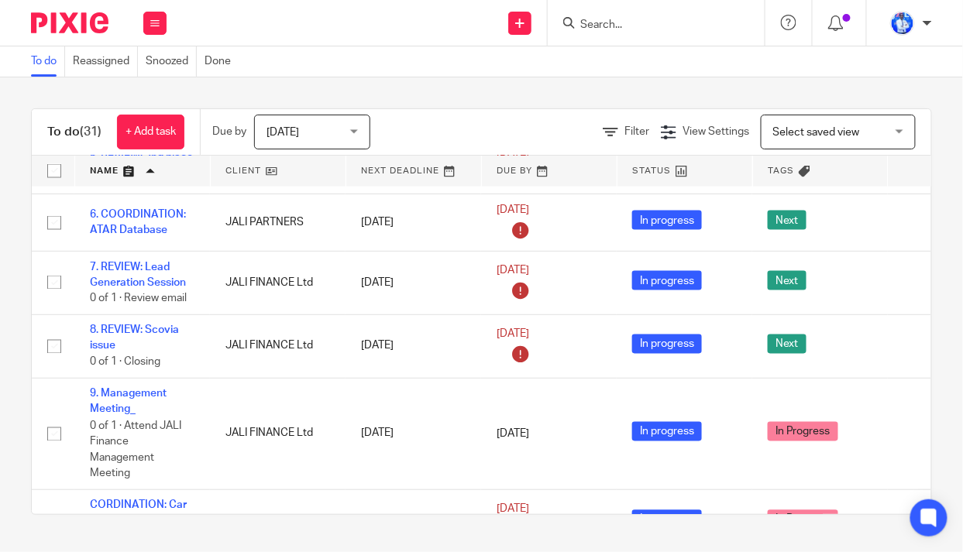
scroll to position [618, 0]
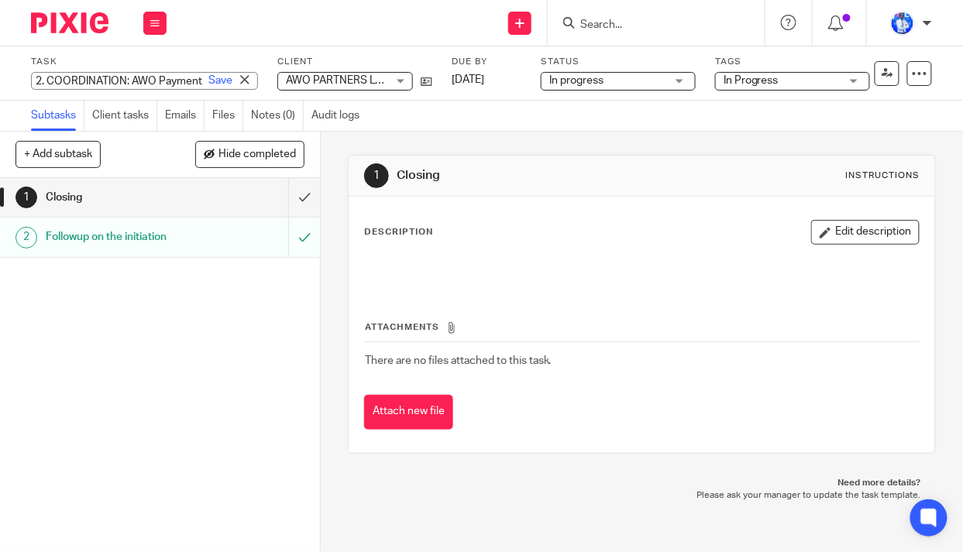
click at [45, 80] on div "2. COORDINATION: AWO Payment Save 2. COORDINATION: AWO Payment" at bounding box center [144, 81] width 227 height 18
click at [49, 77] on input "2. COORDINATION: AWO Payment" at bounding box center [144, 81] width 227 height 18
type input "COORDINATION: AWO Payment"
click at [208, 84] on link "Save" at bounding box center [220, 80] width 24 height 15
